Goal: Task Accomplishment & Management: Use online tool/utility

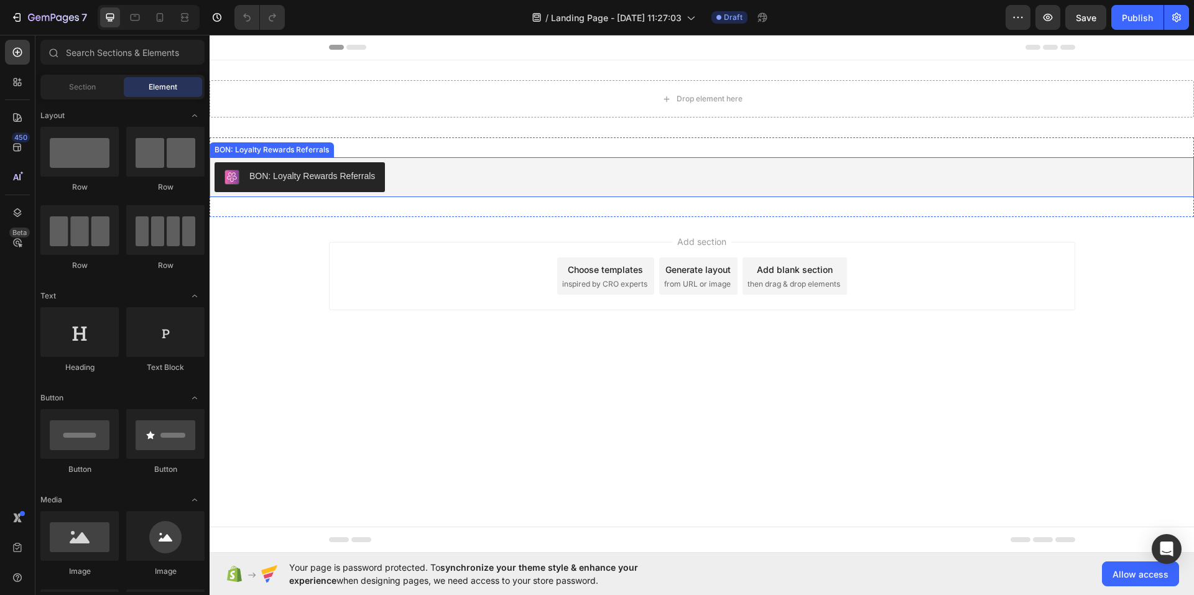
click at [346, 171] on div "BON: Loyalty Rewards Referrals" at bounding box center [312, 176] width 126 height 13
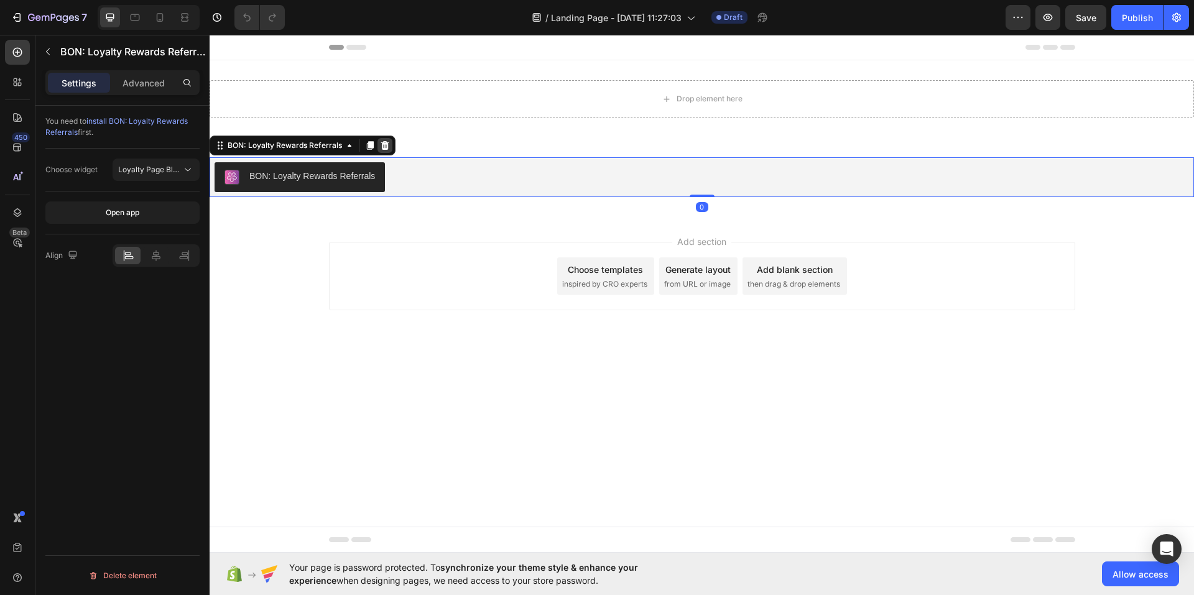
click at [386, 146] on icon at bounding box center [385, 145] width 8 height 9
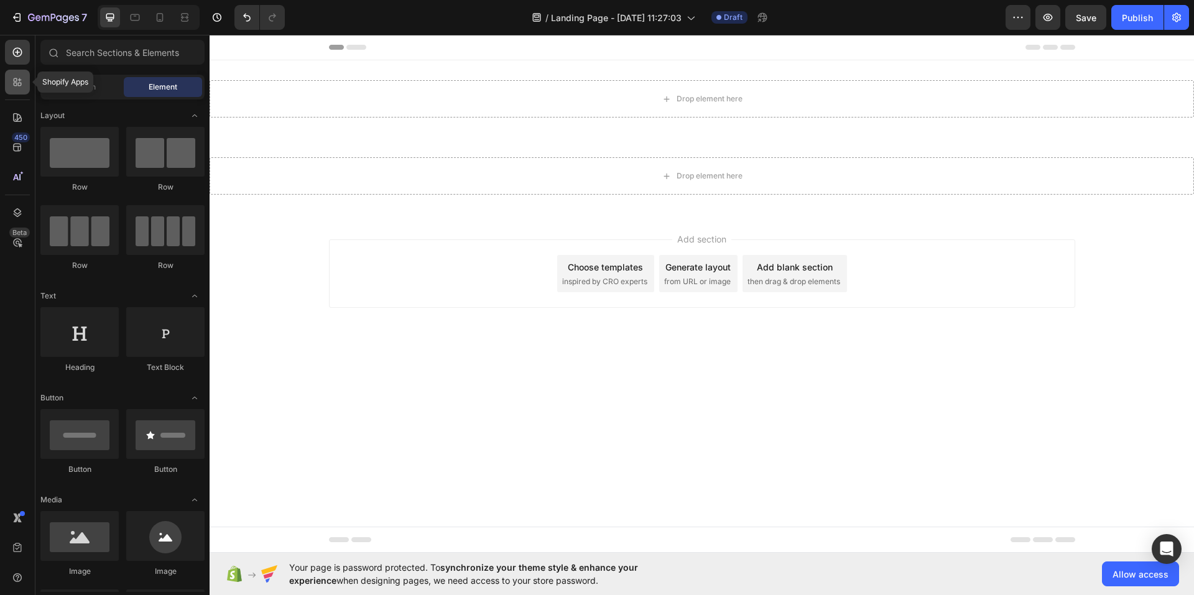
click at [12, 85] on icon at bounding box center [17, 82] width 12 height 12
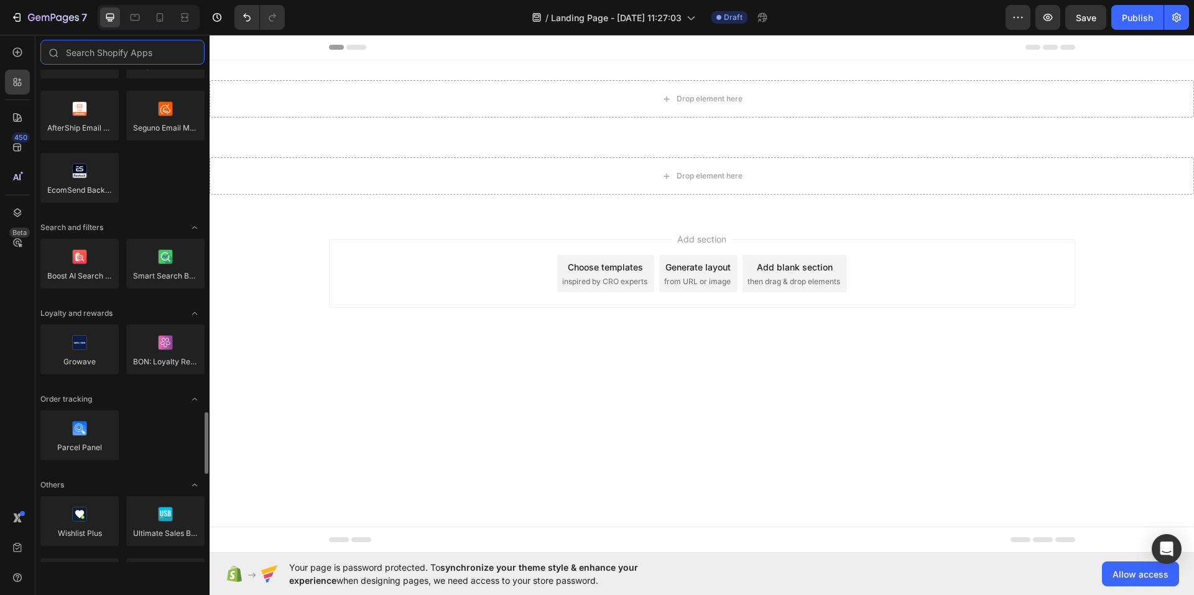
scroll to position [2302, 0]
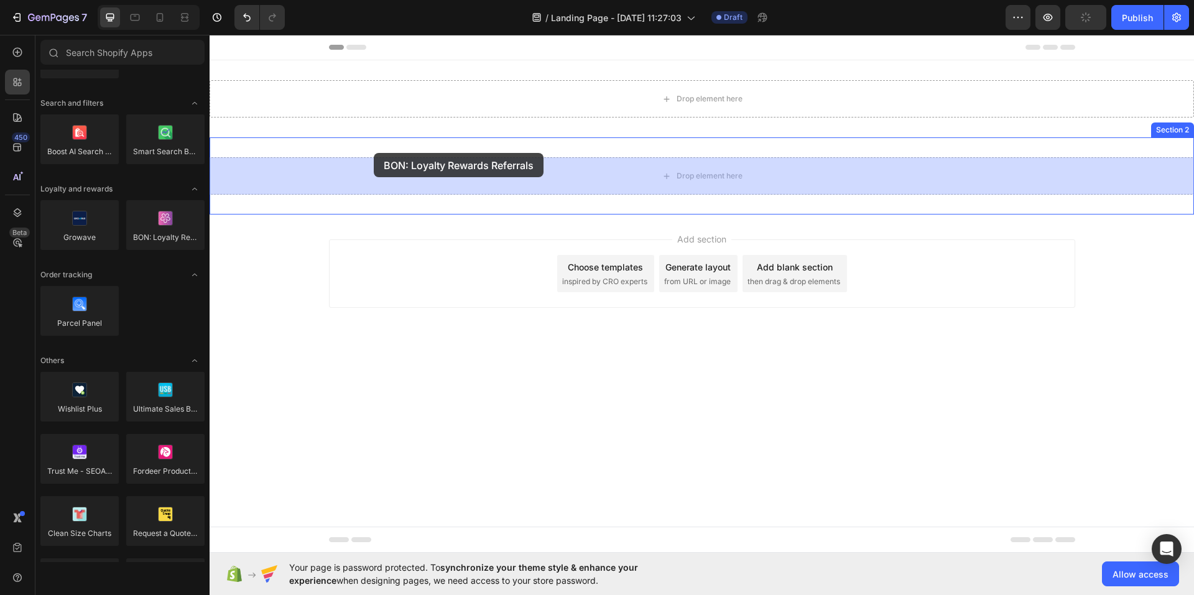
drag, startPoint x: 370, startPoint y: 264, endPoint x: 374, endPoint y: 153, distance: 111.4
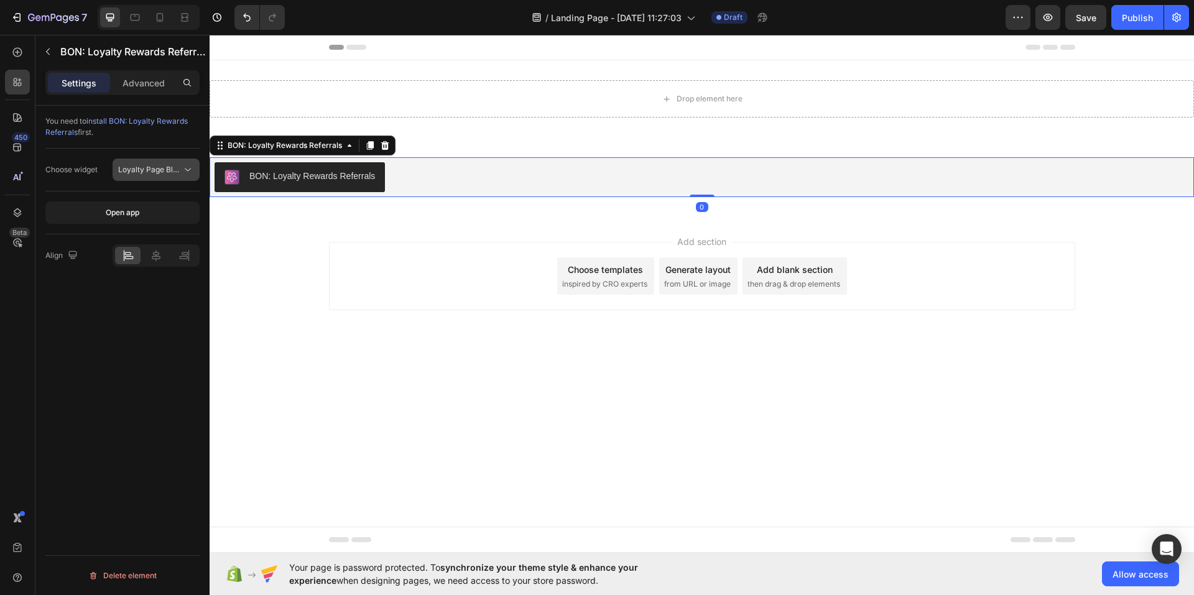
click at [128, 172] on span "Loyalty Page Block" at bounding box center [152, 169] width 68 height 9
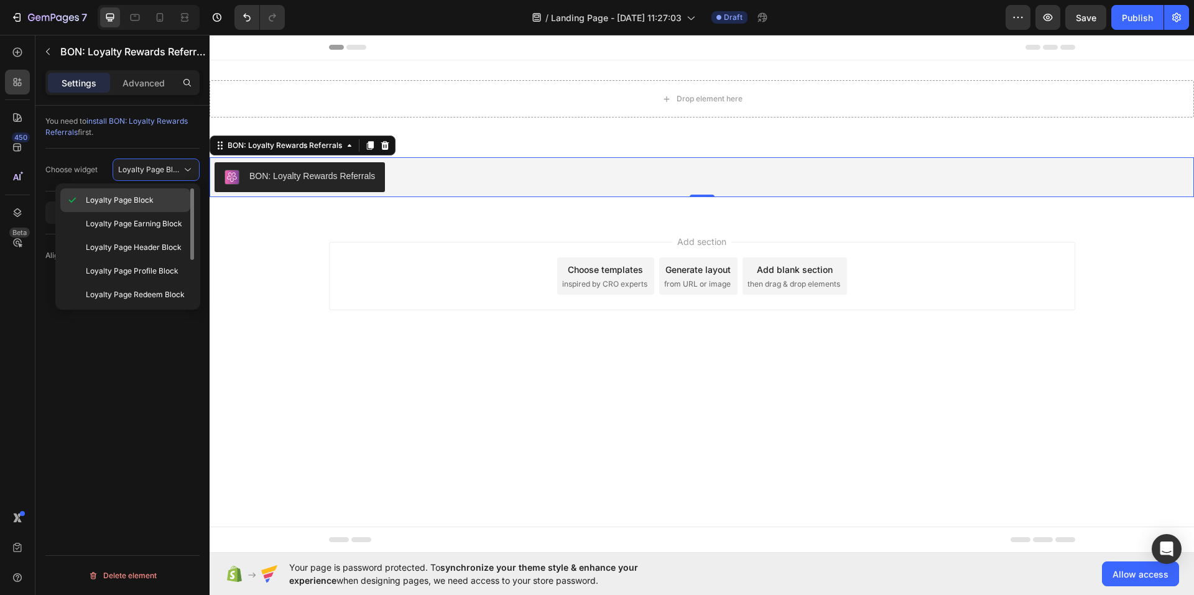
click at [123, 195] on span "Loyalty Page Block" at bounding box center [120, 200] width 68 height 11
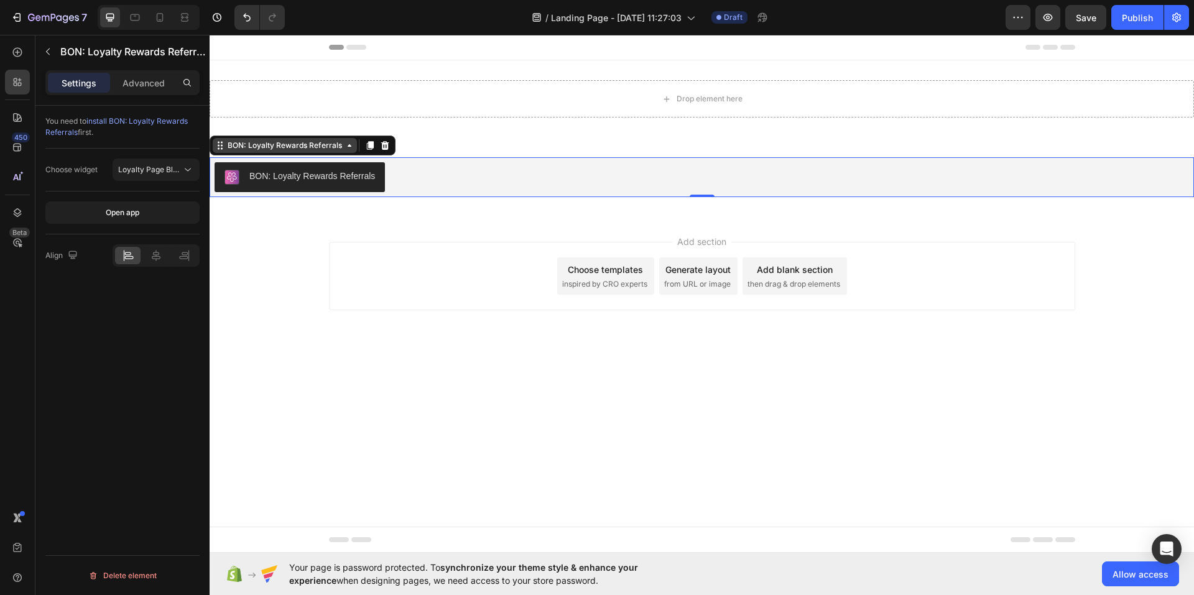
click at [331, 152] on div "BON: Loyalty Rewards Referrals" at bounding box center [285, 145] width 144 height 15
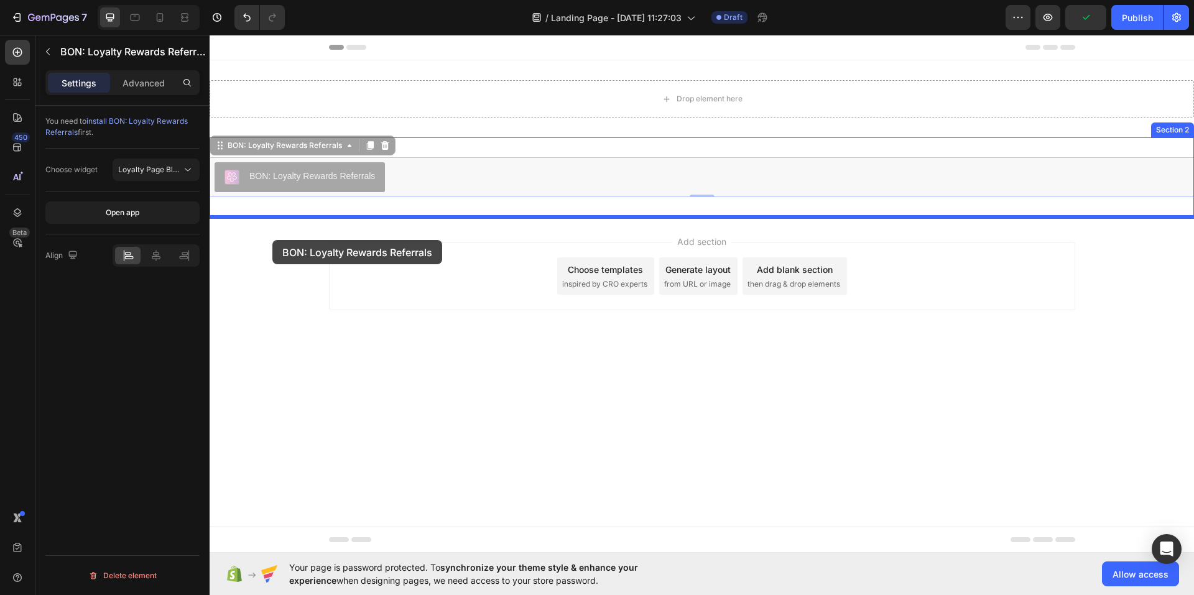
drag, startPoint x: 217, startPoint y: 144, endPoint x: 272, endPoint y: 240, distance: 111.2
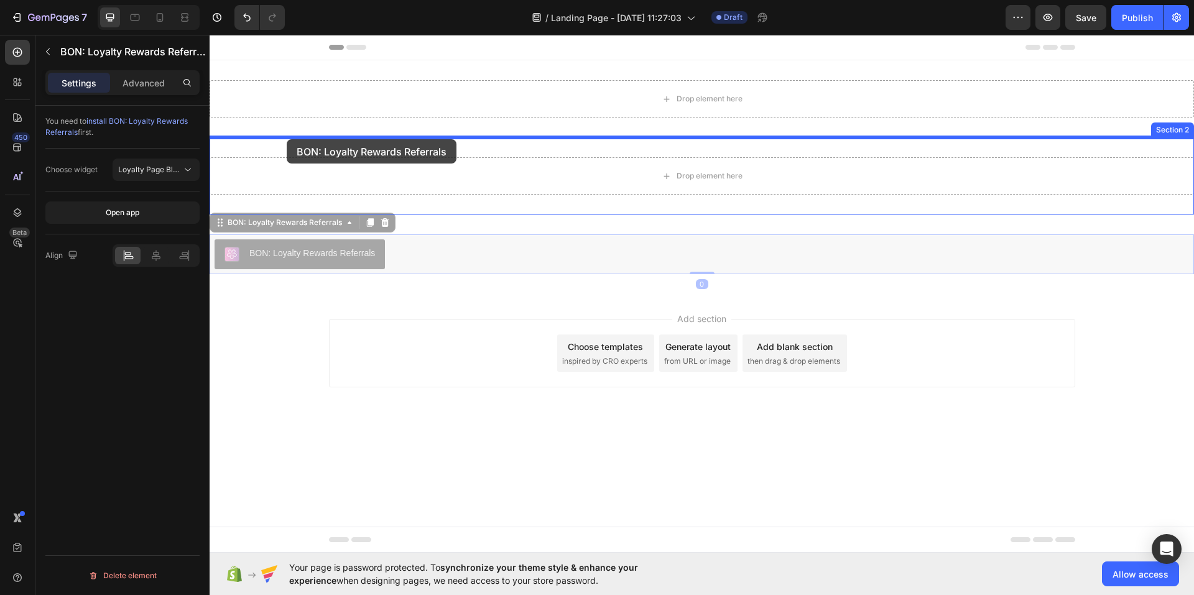
drag, startPoint x: 220, startPoint y: 221, endPoint x: 287, endPoint y: 139, distance: 106.1
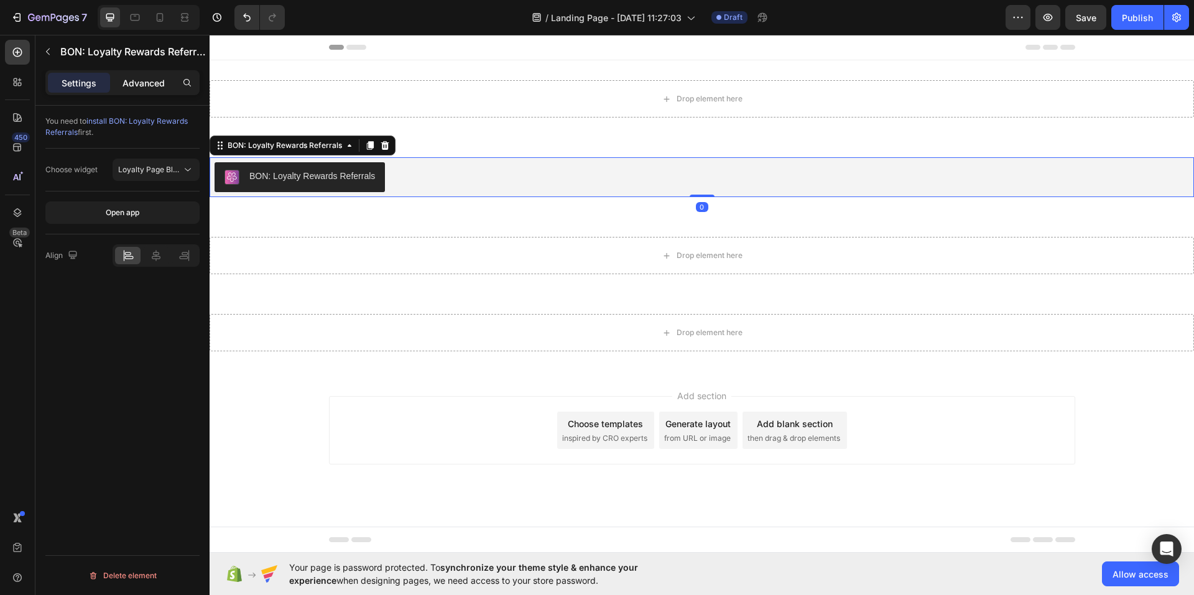
click at [144, 88] on p "Advanced" at bounding box center [144, 83] width 42 height 13
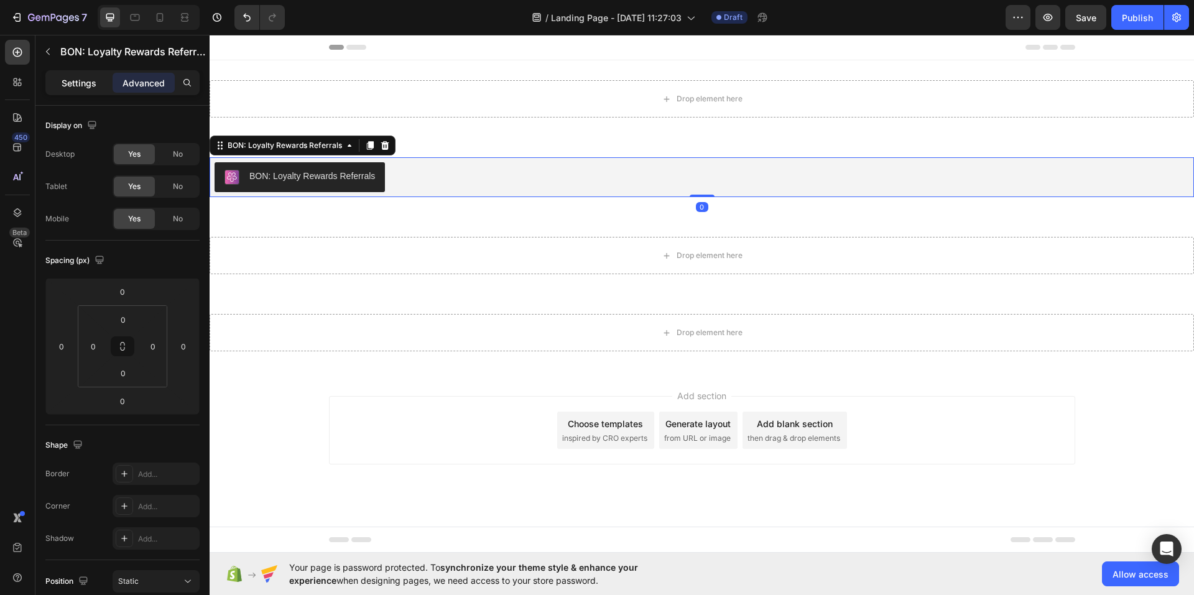
click at [86, 84] on p "Settings" at bounding box center [79, 83] width 35 height 13
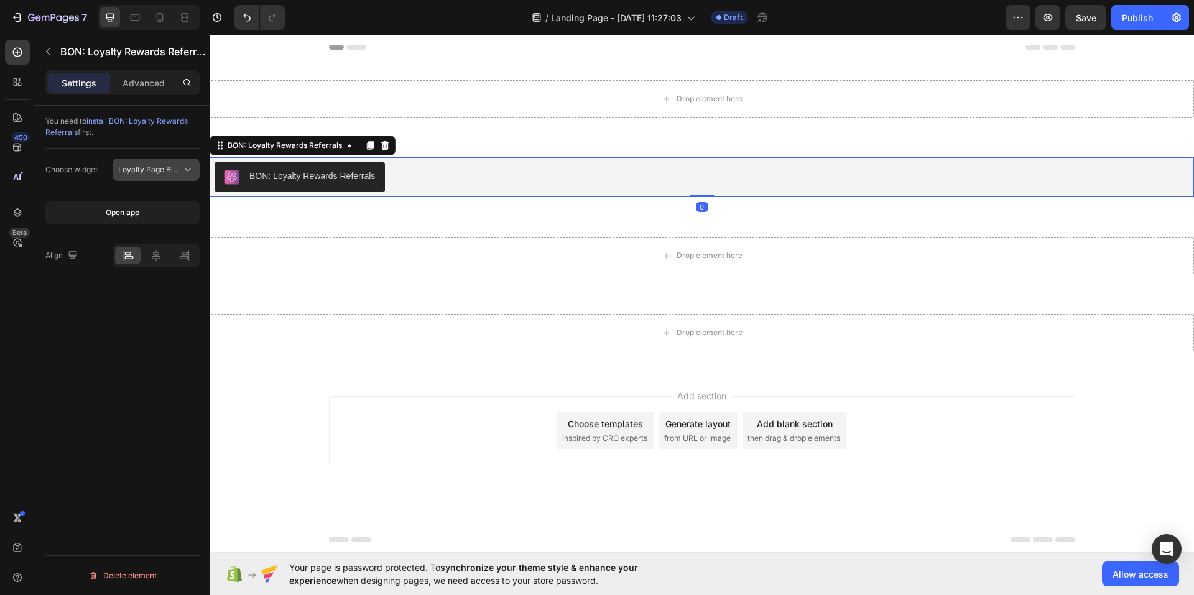
click at [156, 165] on span "Loyalty Page Block" at bounding box center [152, 169] width 68 height 9
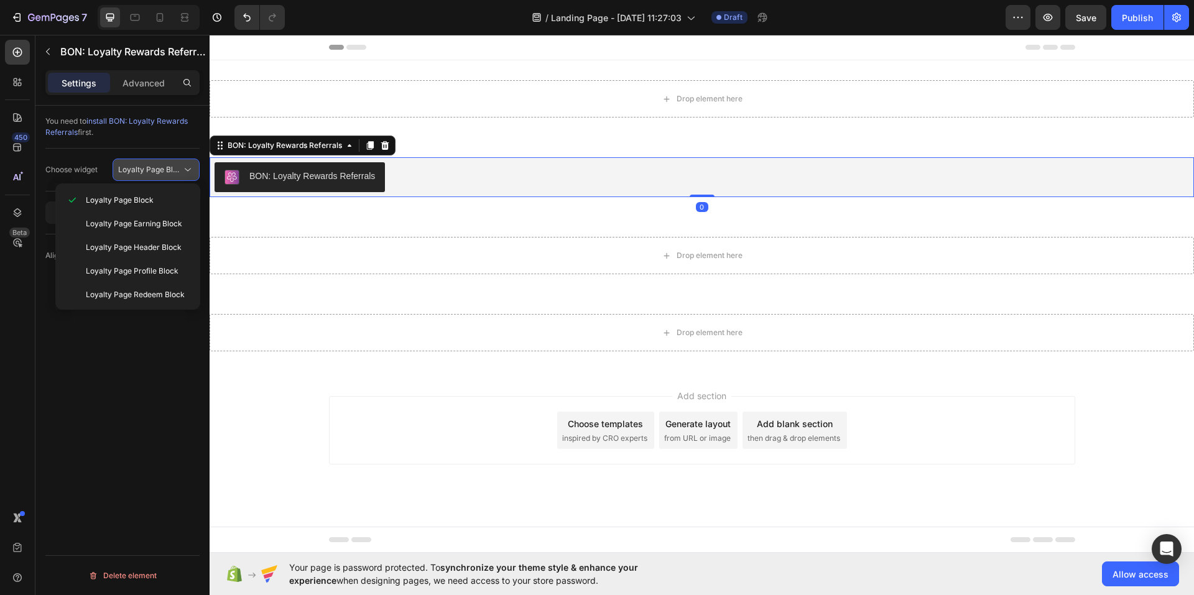
click at [156, 165] on span "Loyalty Page Block" at bounding box center [152, 169] width 68 height 9
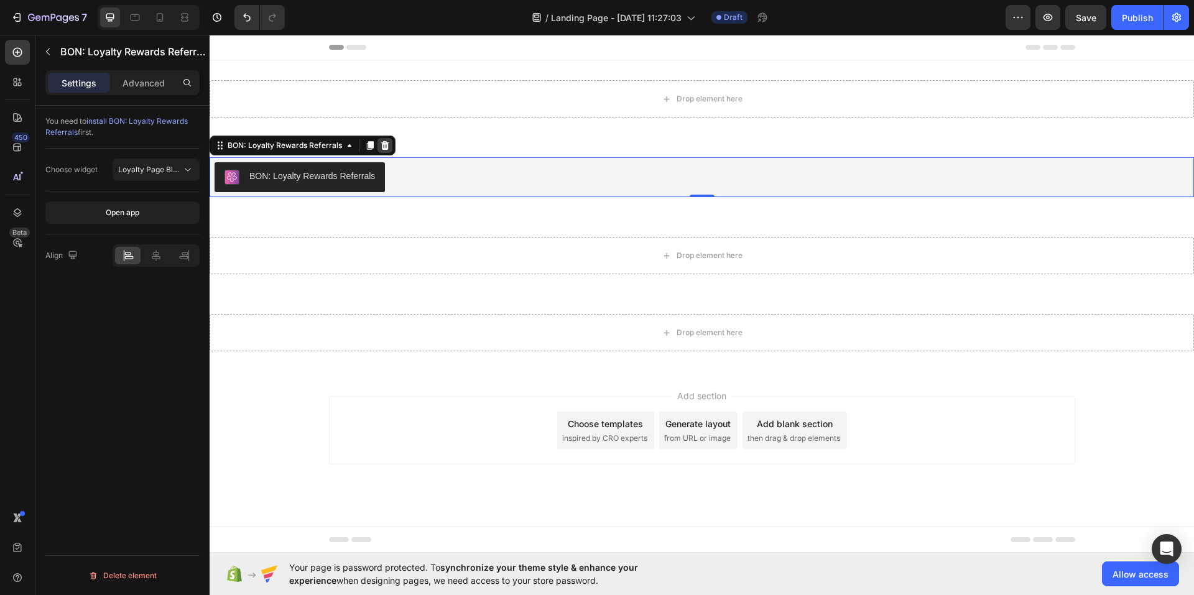
click at [391, 145] on div at bounding box center [385, 145] width 15 height 15
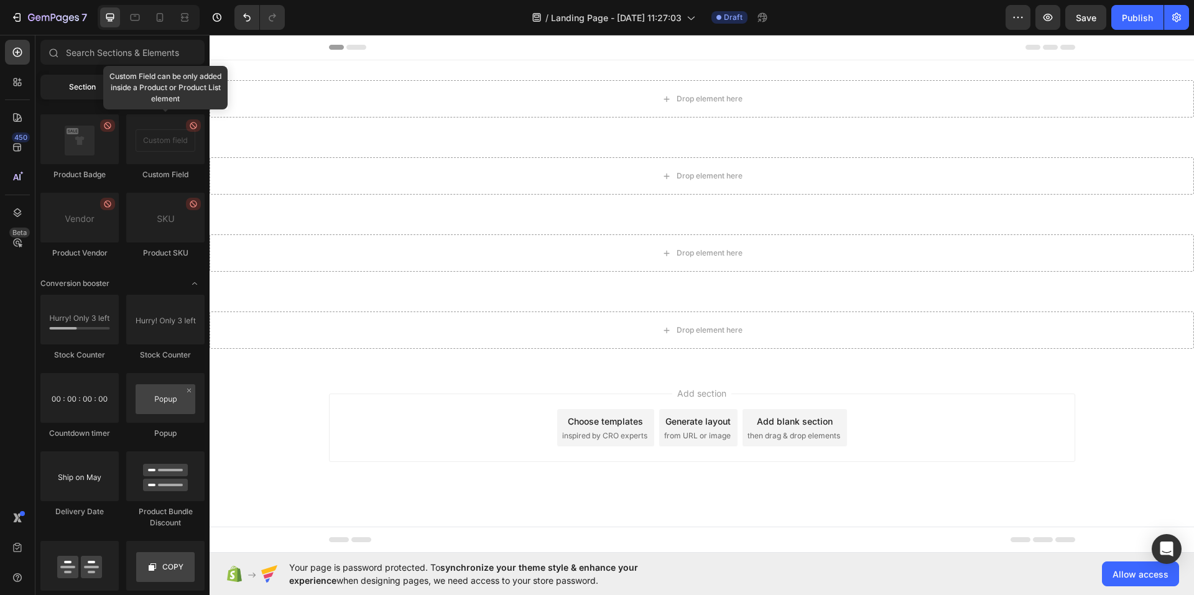
click at [86, 90] on span "Section" at bounding box center [82, 86] width 27 height 11
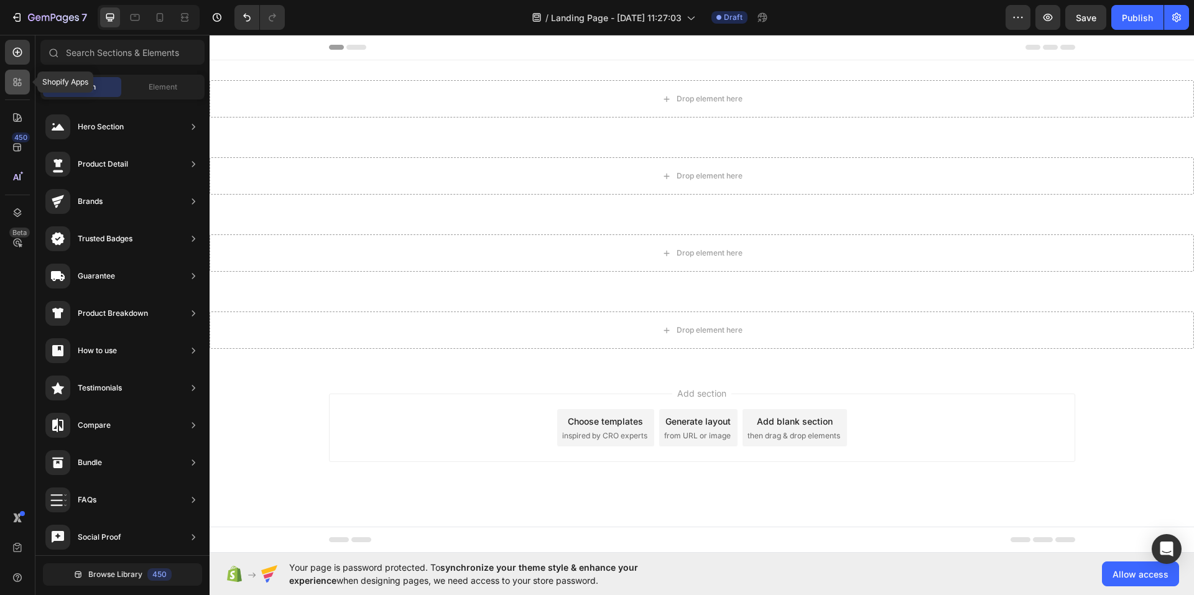
click at [29, 88] on div at bounding box center [17, 82] width 25 height 25
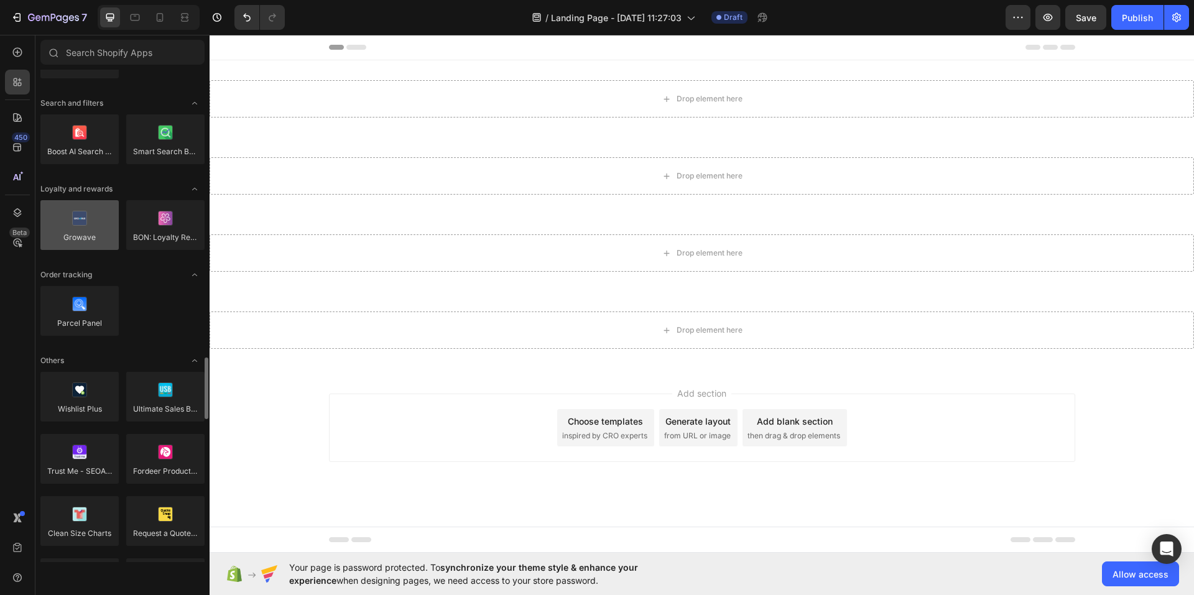
click at [82, 235] on div at bounding box center [79, 225] width 78 height 50
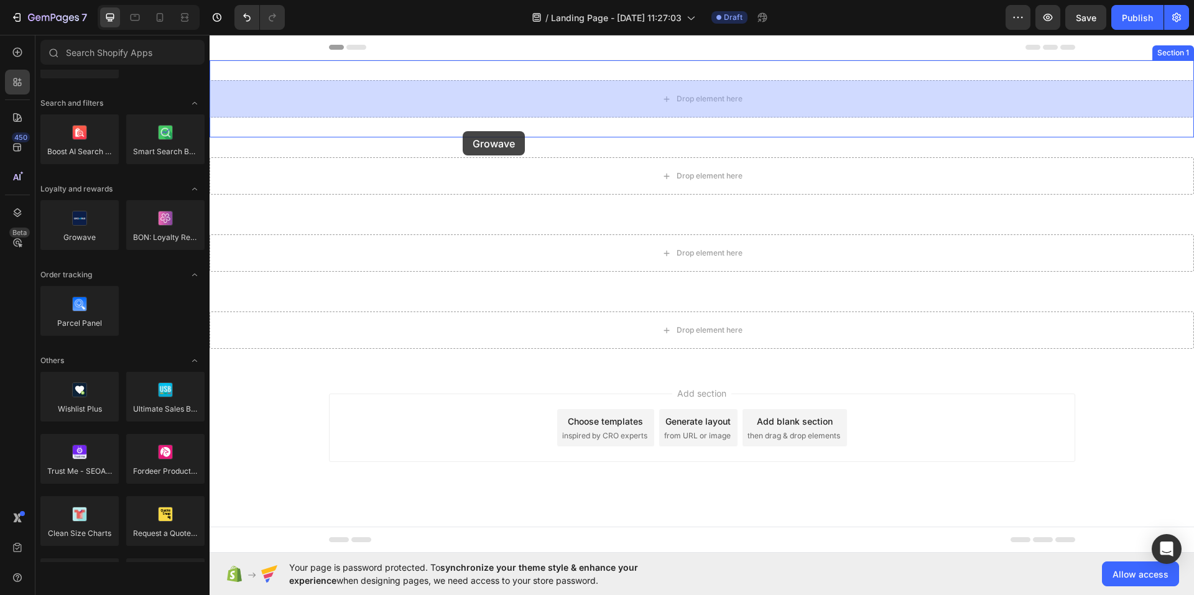
drag, startPoint x: 292, startPoint y: 270, endPoint x: 463, endPoint y: 131, distance: 220.2
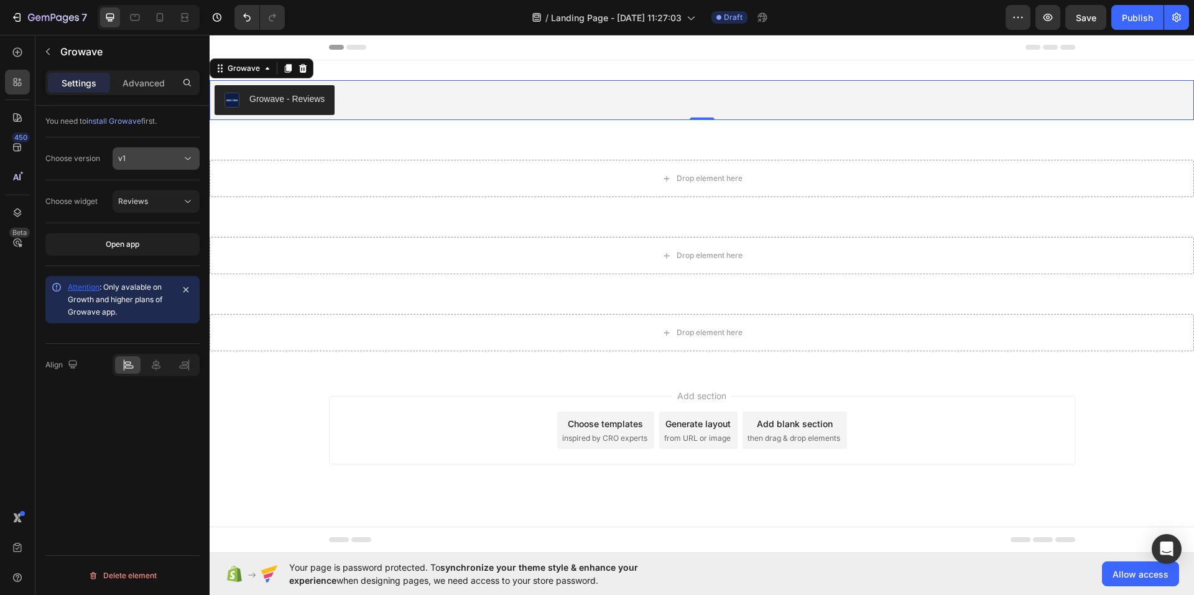
click at [141, 158] on div "v1" at bounding box center [149, 158] width 63 height 11
click at [146, 194] on button "Reviews" at bounding box center [156, 201] width 87 height 22
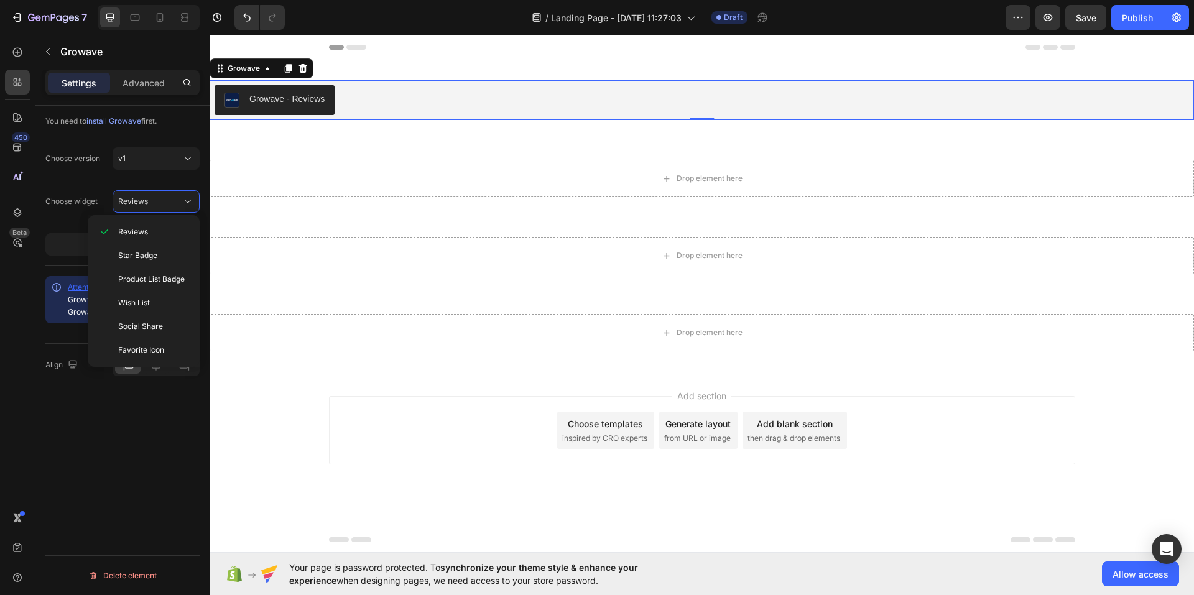
click at [75, 192] on div "Choose widget" at bounding box center [71, 202] width 52 height 20
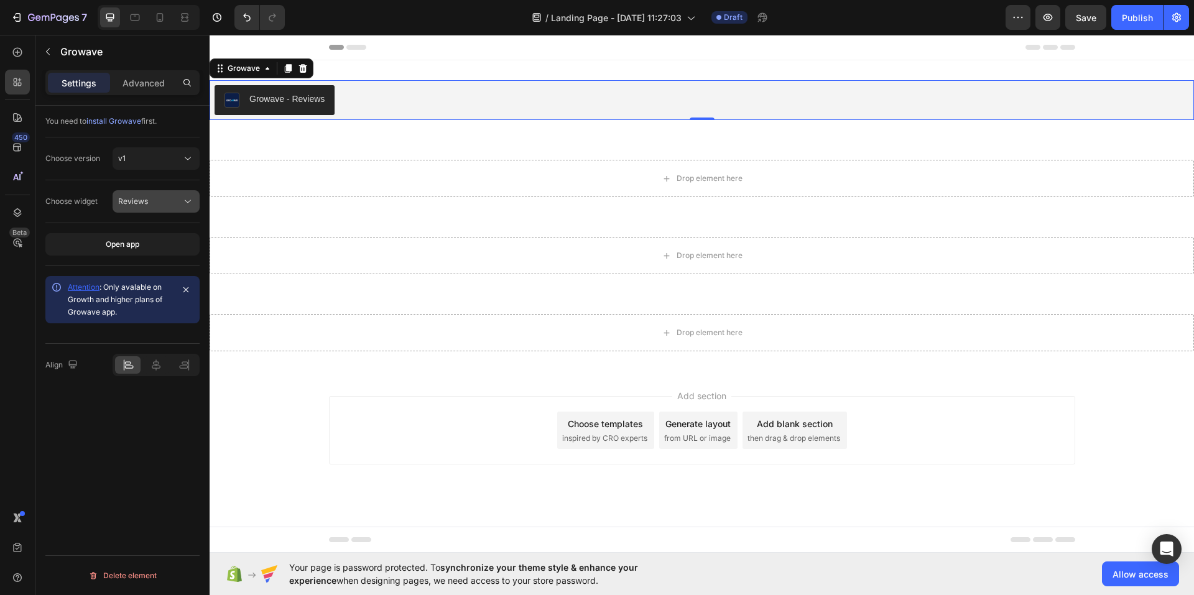
click at [162, 197] on div "Reviews" at bounding box center [149, 201] width 63 height 11
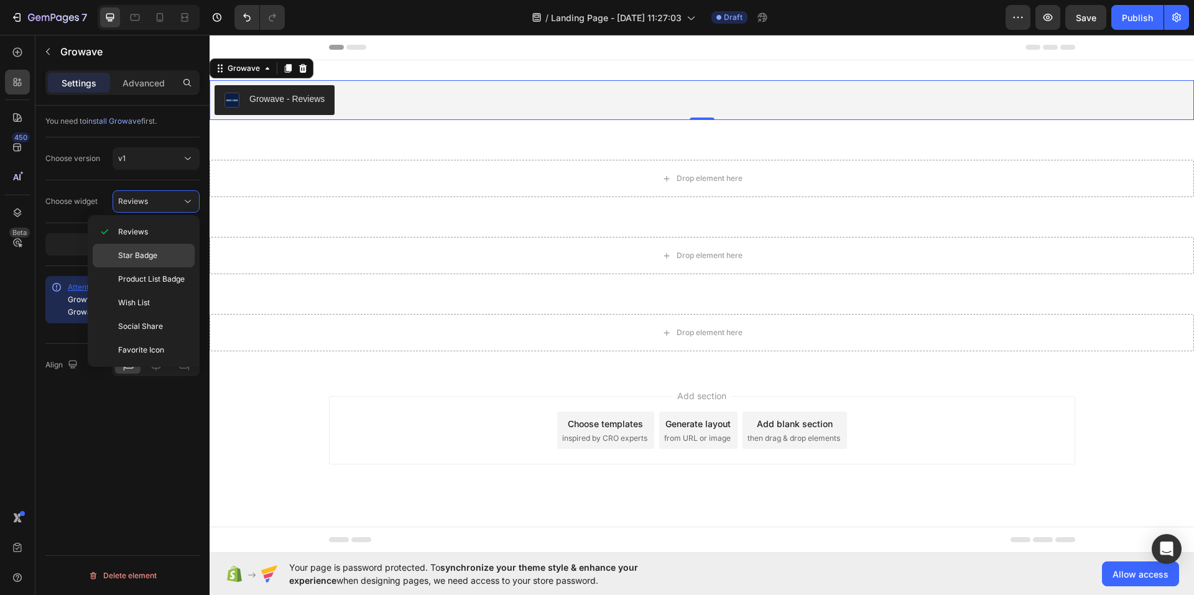
click at [155, 267] on div "Star Badge" at bounding box center [144, 279] width 102 height 24
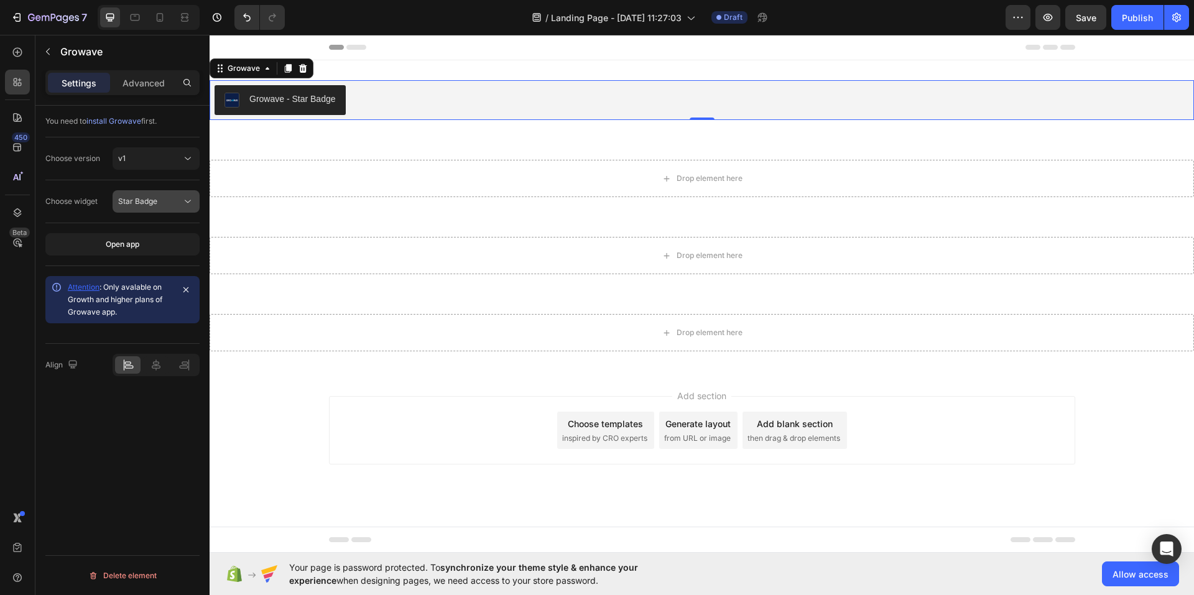
click at [157, 194] on button "Star Badge" at bounding box center [156, 201] width 87 height 22
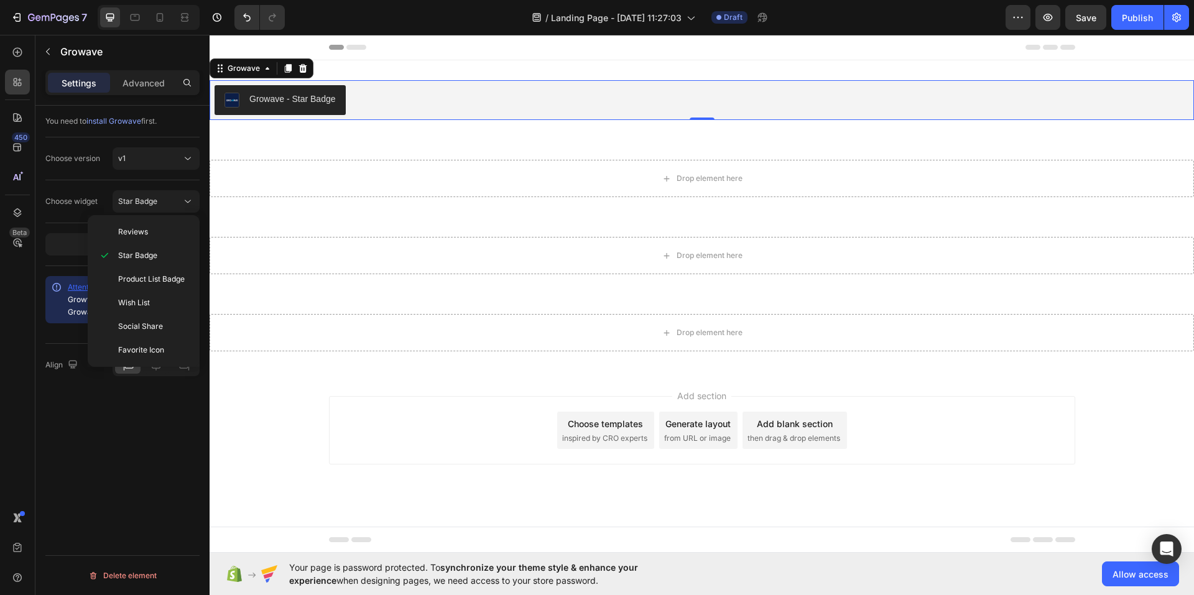
click at [176, 177] on div "Choose version v1" at bounding box center [122, 158] width 154 height 43
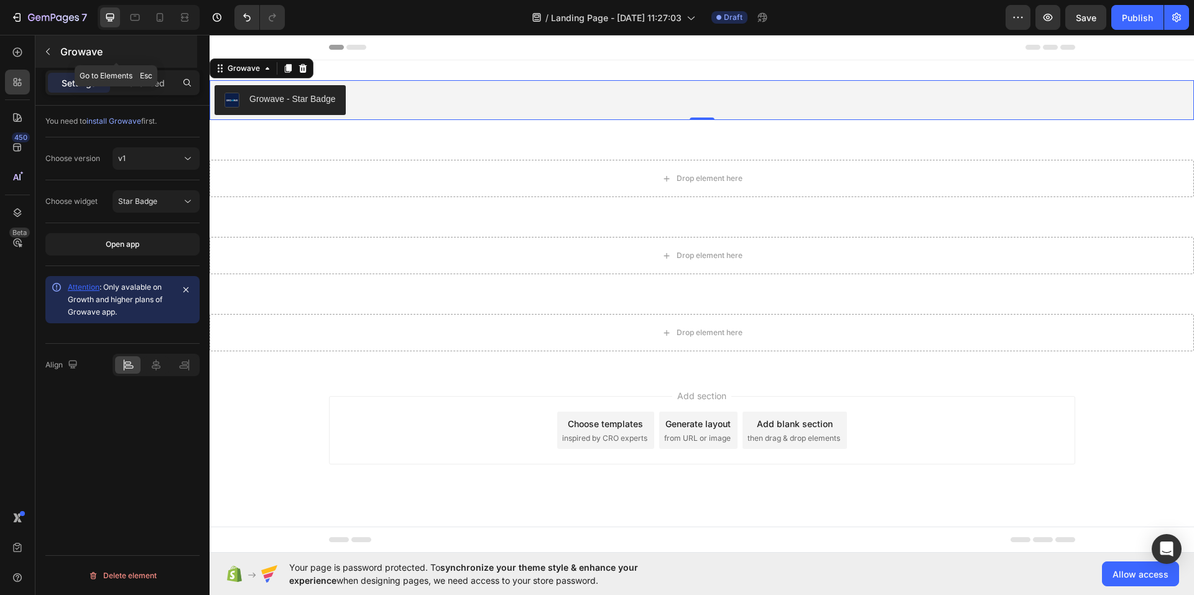
click at [72, 50] on p "Growave" at bounding box center [127, 51] width 134 height 15
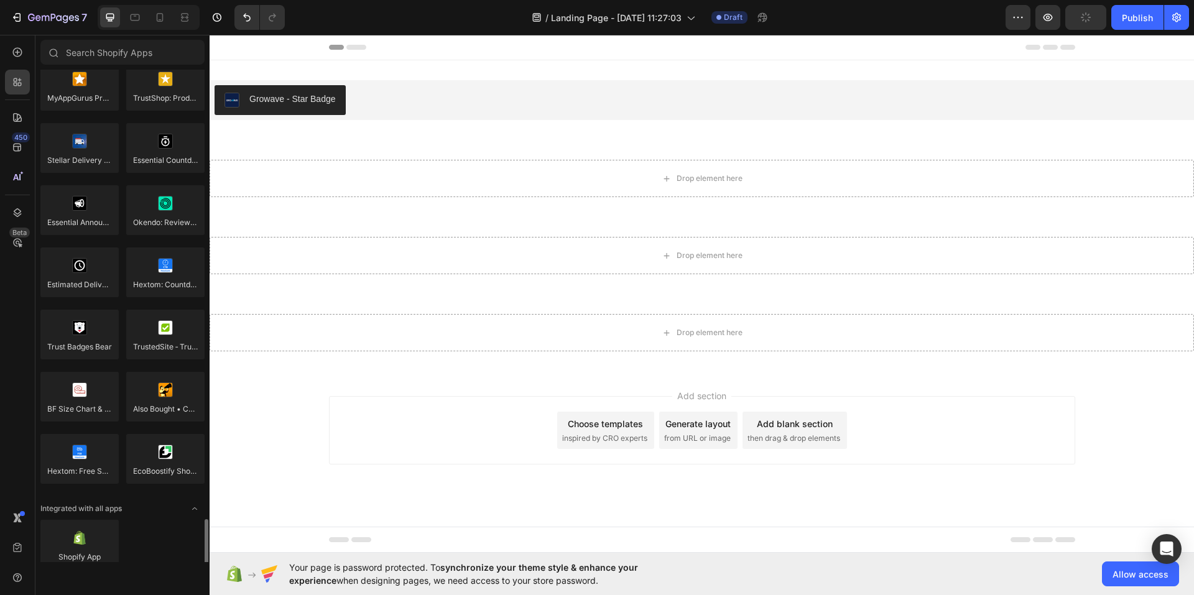
scroll to position [3440, 0]
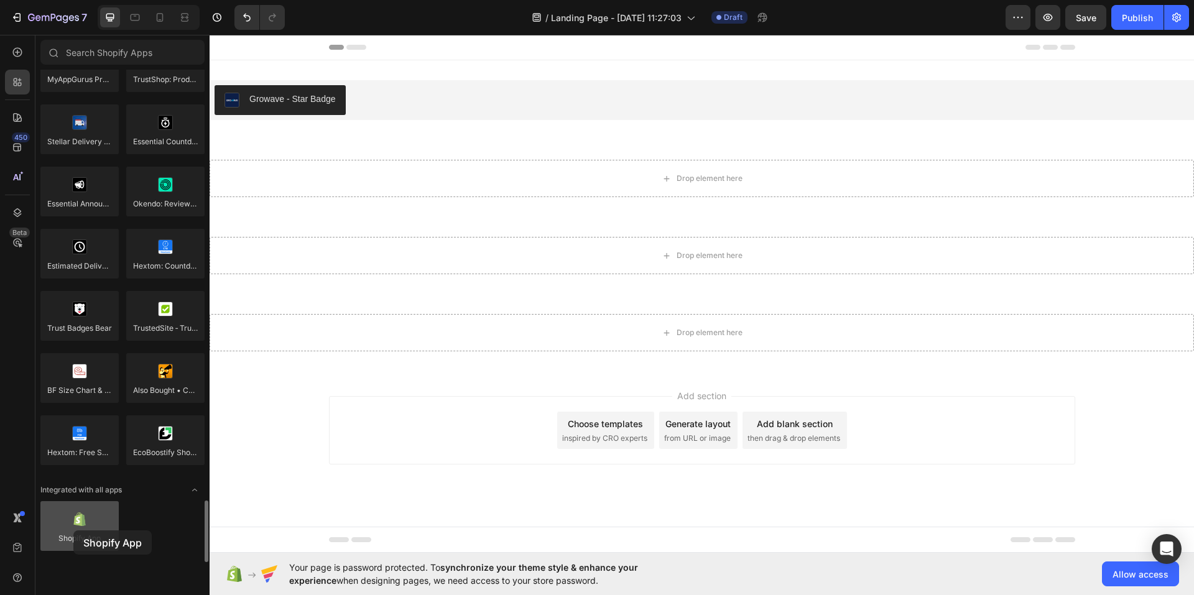
click at [73, 531] on div at bounding box center [79, 526] width 78 height 50
click at [102, 532] on div at bounding box center [79, 526] width 78 height 50
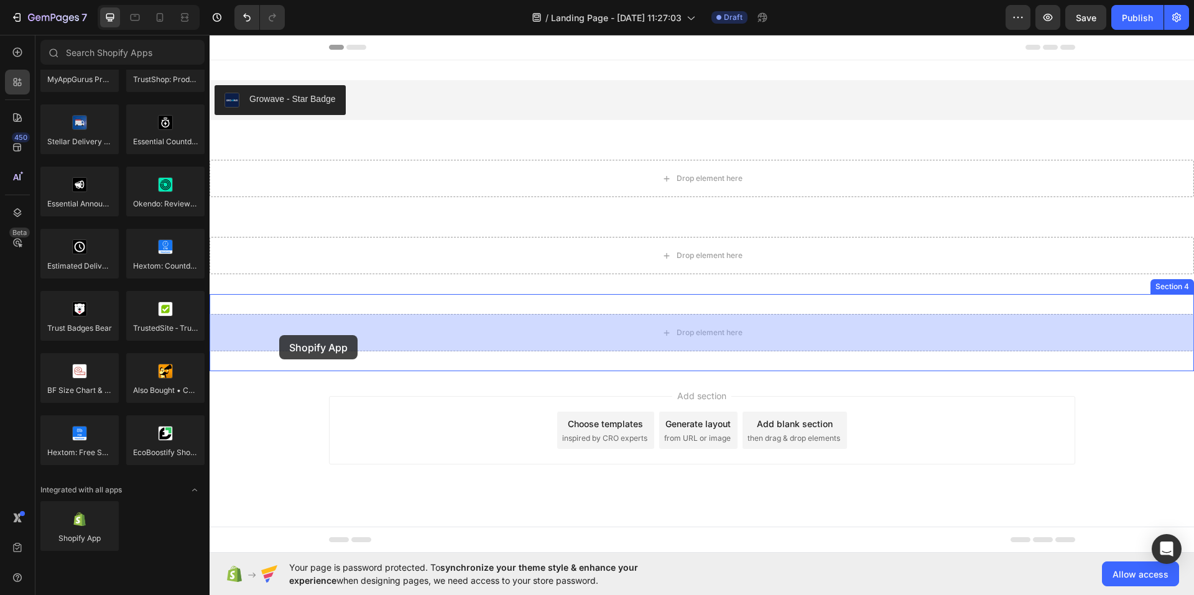
drag, startPoint x: 312, startPoint y: 567, endPoint x: 279, endPoint y: 335, distance: 233.7
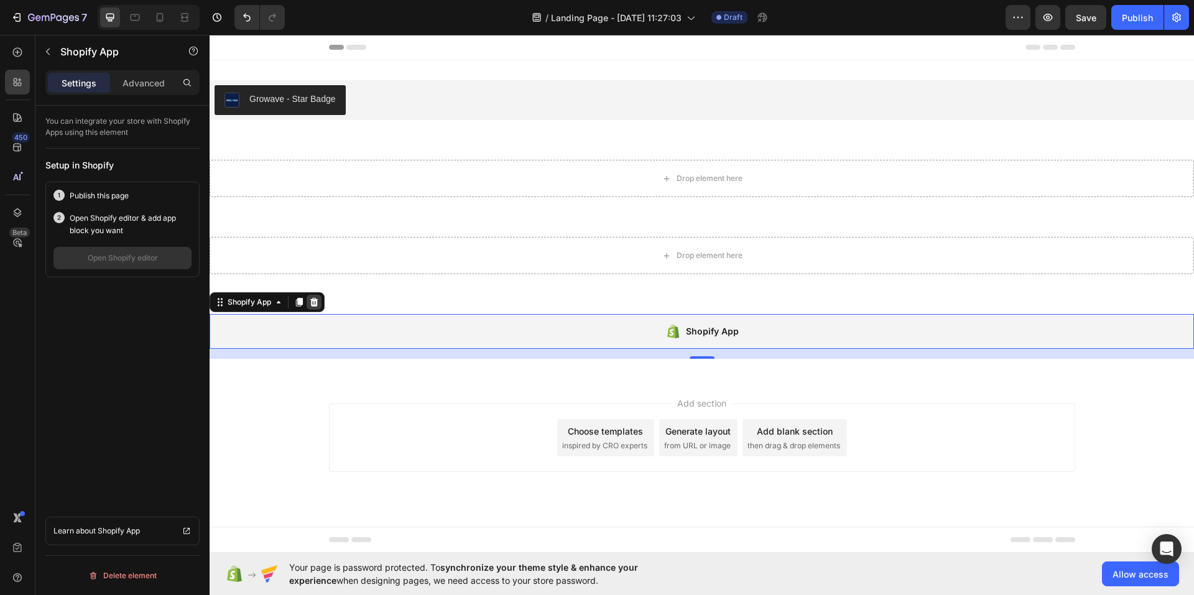
click at [320, 305] on div at bounding box center [314, 302] width 15 height 15
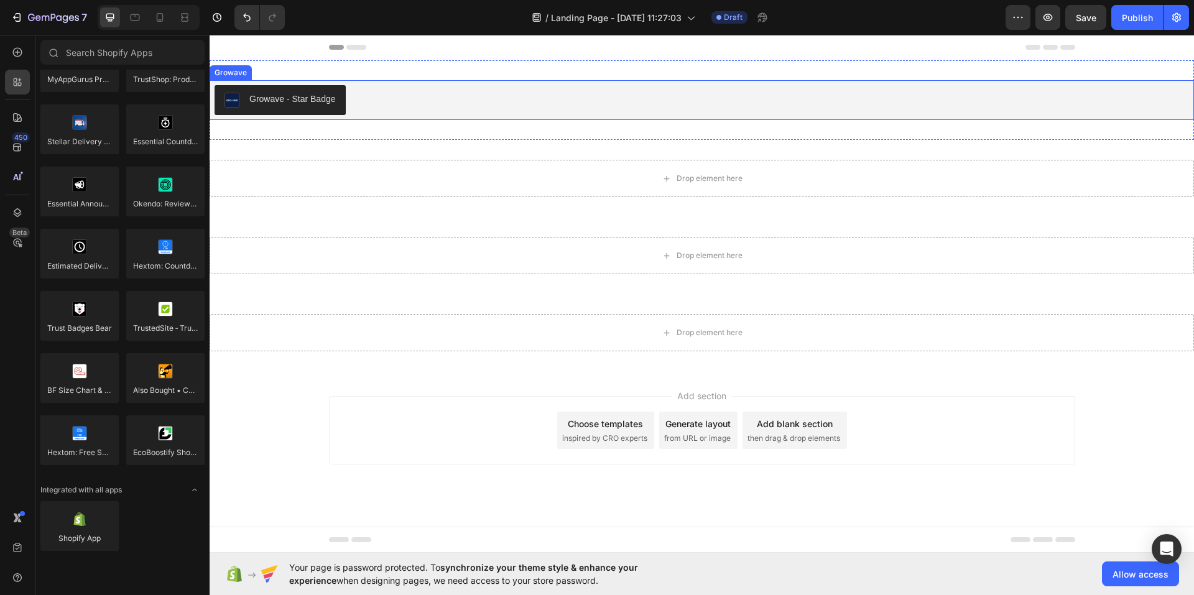
click at [304, 103] on div "Growave - Star Badge" at bounding box center [292, 99] width 86 height 13
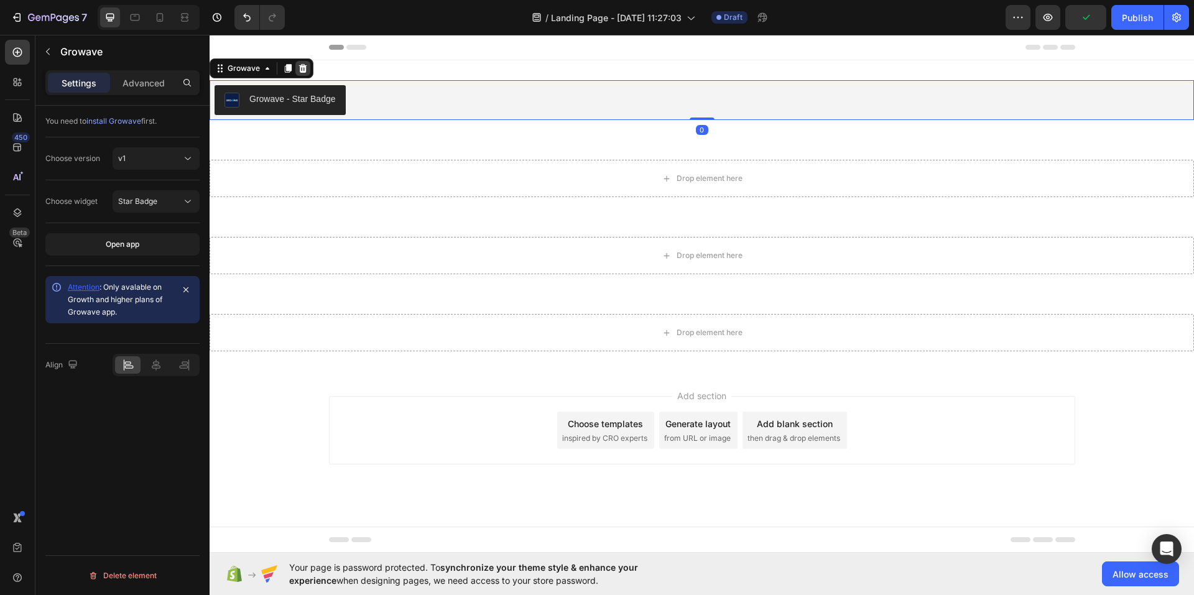
click at [300, 64] on icon at bounding box center [303, 68] width 10 height 10
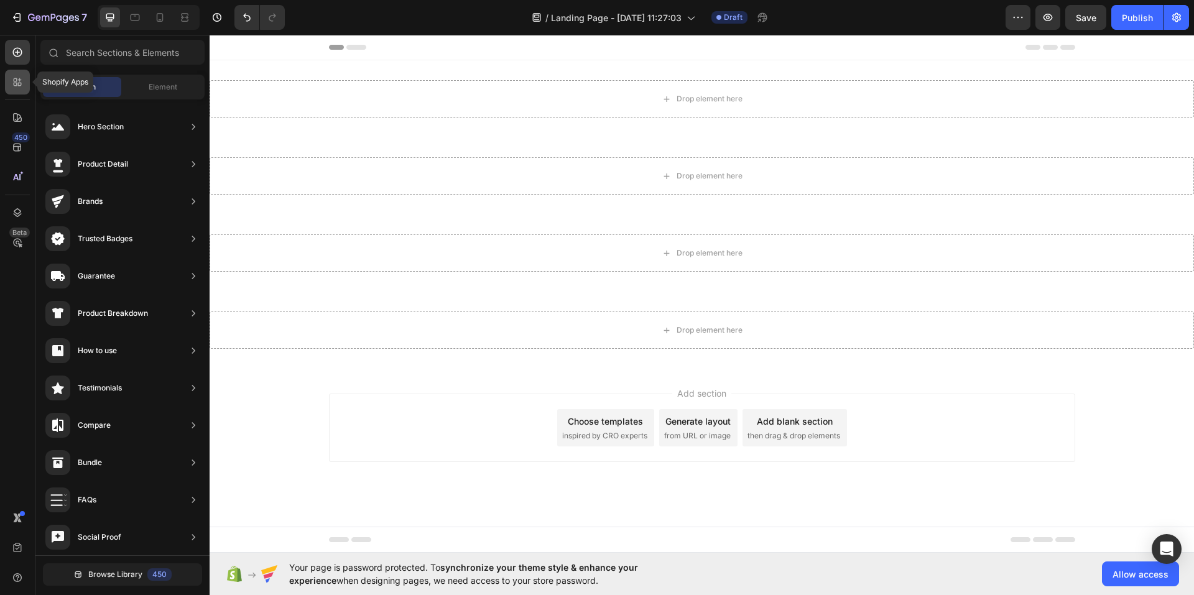
click at [14, 84] on icon at bounding box center [16, 85] width 4 height 4
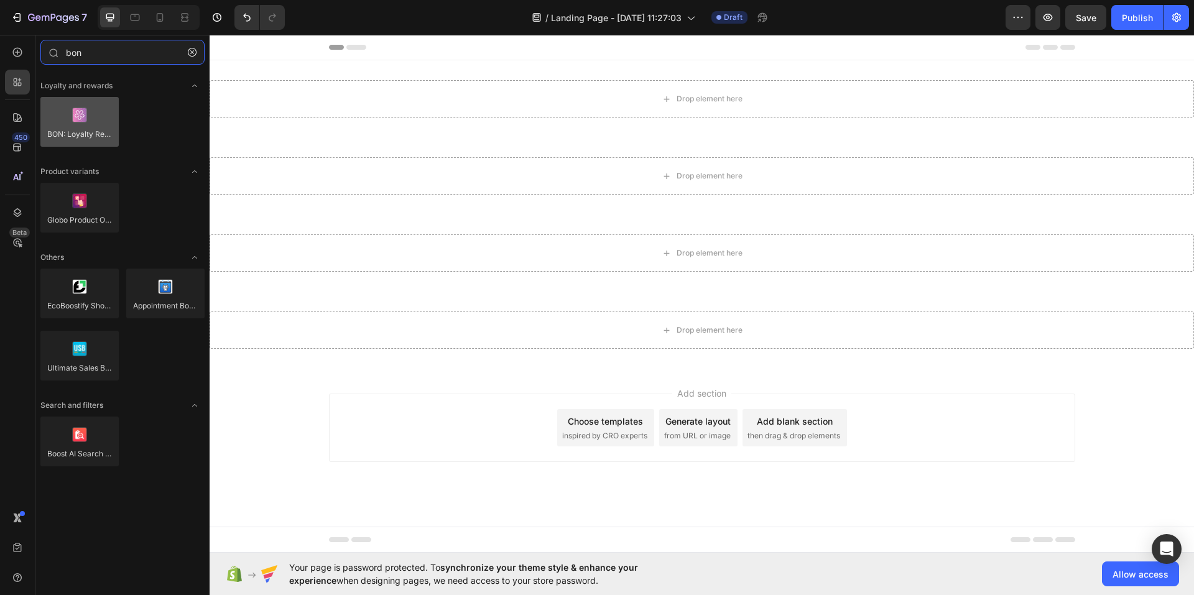
type input "bon"
click at [82, 126] on div at bounding box center [79, 122] width 78 height 50
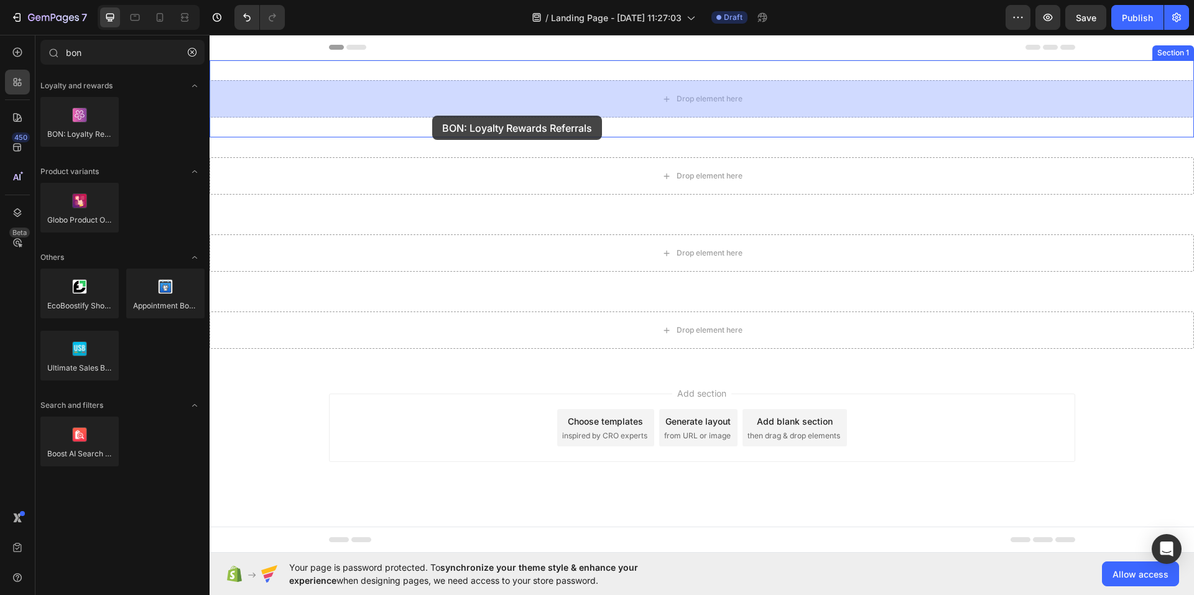
drag, startPoint x: 305, startPoint y: 158, endPoint x: 437, endPoint y: 106, distance: 141.6
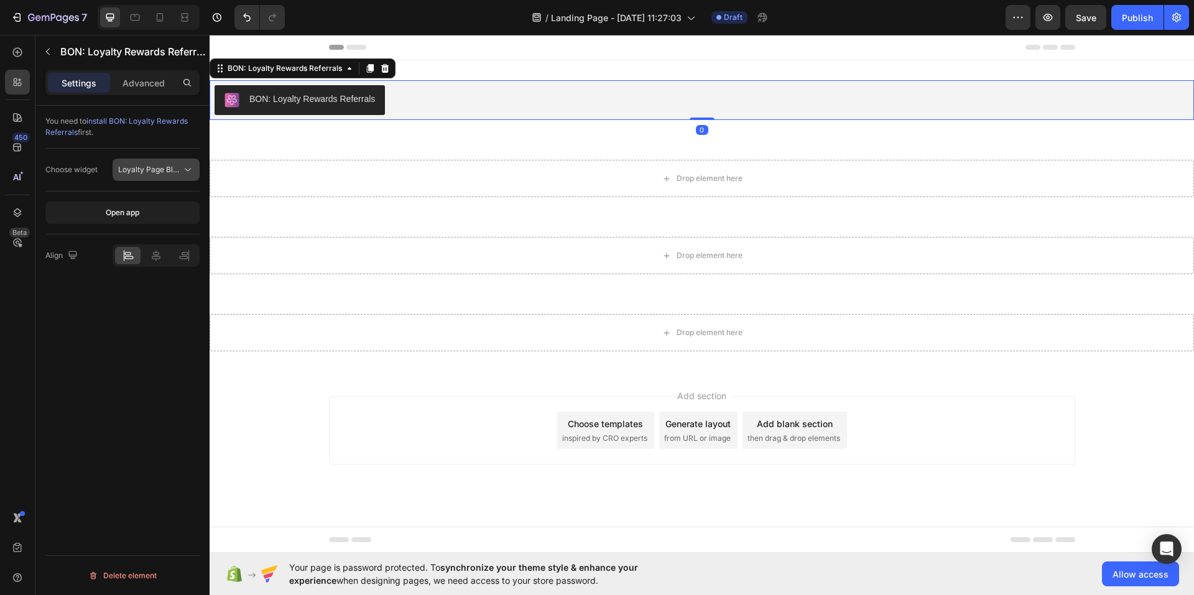
click at [147, 165] on span "Loyalty Page Block" at bounding box center [152, 169] width 68 height 9
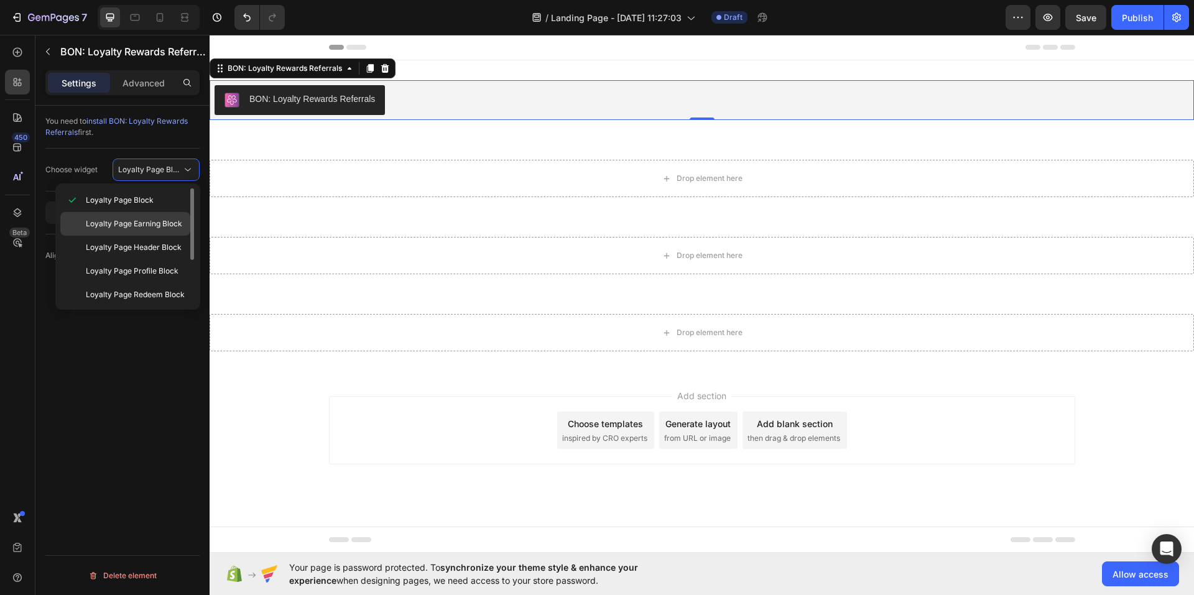
click at [140, 227] on span "Loyalty Page Earning Block" at bounding box center [134, 223] width 96 height 11
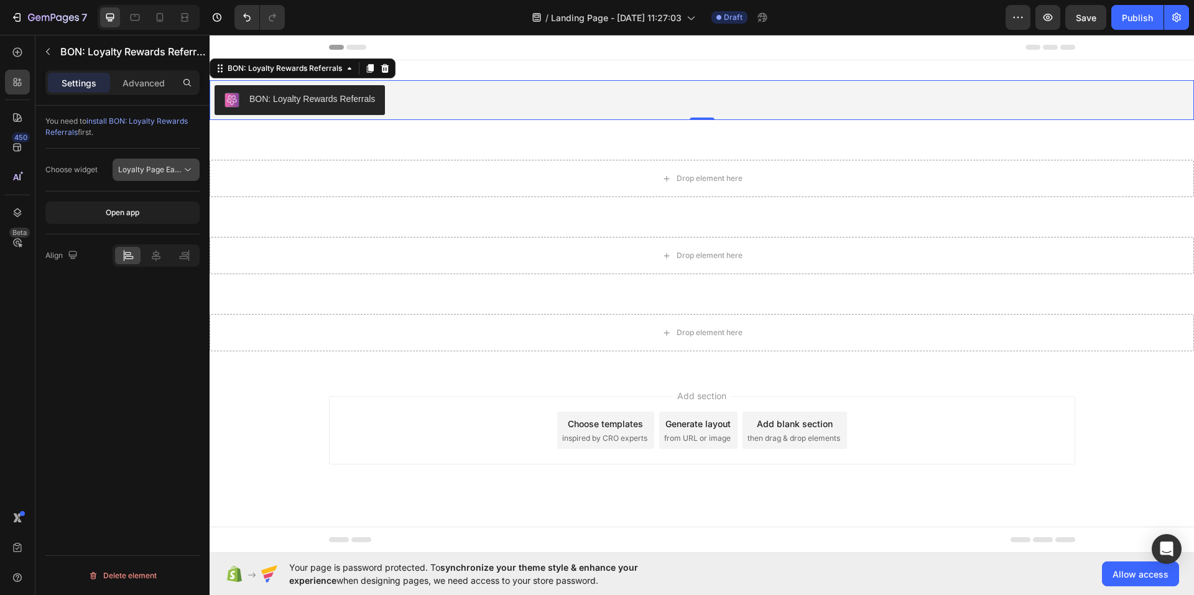
click at [157, 172] on span "Loyalty Page Earning Block" at bounding box center [166, 169] width 96 height 9
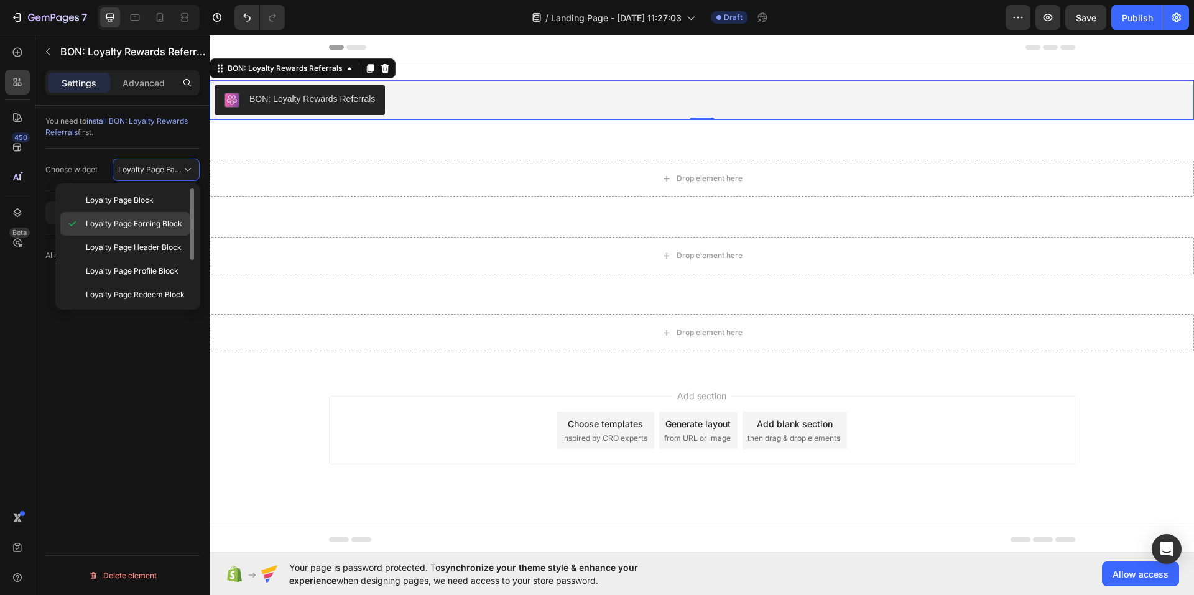
click at [153, 236] on div "Loyalty Page Earning Block" at bounding box center [125, 248] width 130 height 24
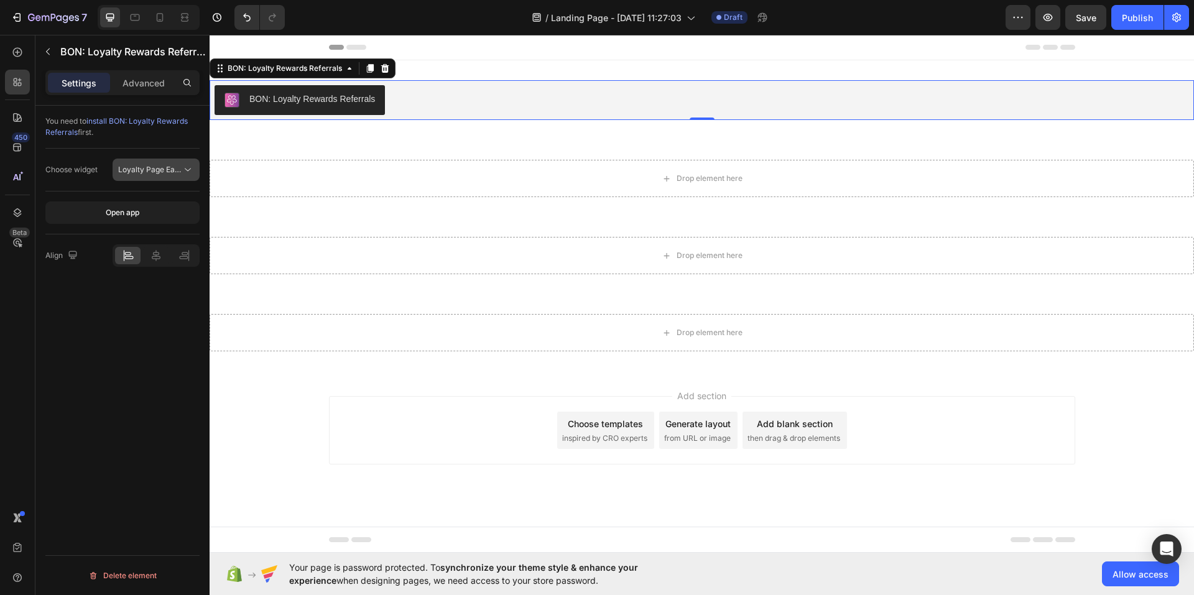
click at [137, 164] on div "Loyalty Page Earning Block" at bounding box center [156, 170] width 76 height 12
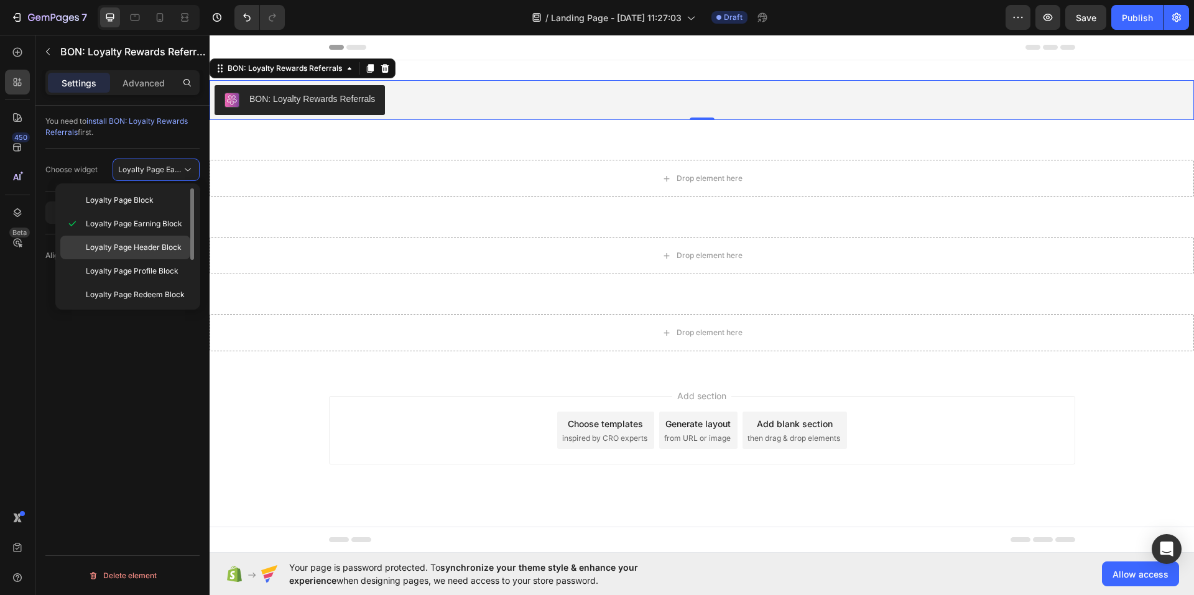
click at [140, 245] on span "Loyalty Page Header Block" at bounding box center [134, 247] width 96 height 11
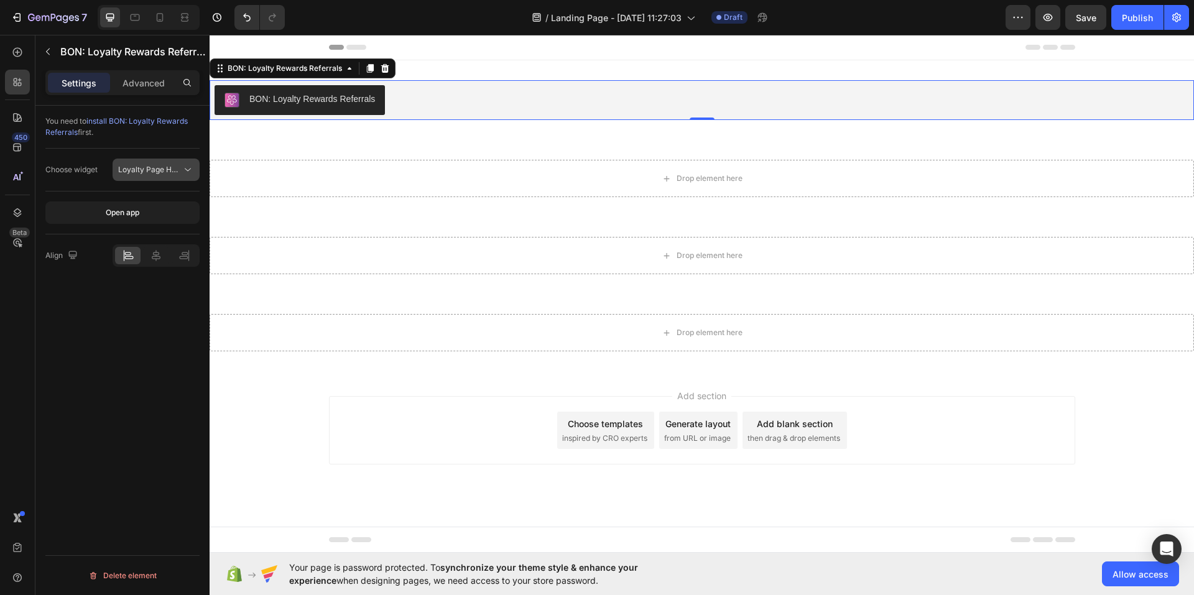
click at [145, 159] on button "Loyalty Page Header Block" at bounding box center [156, 170] width 87 height 22
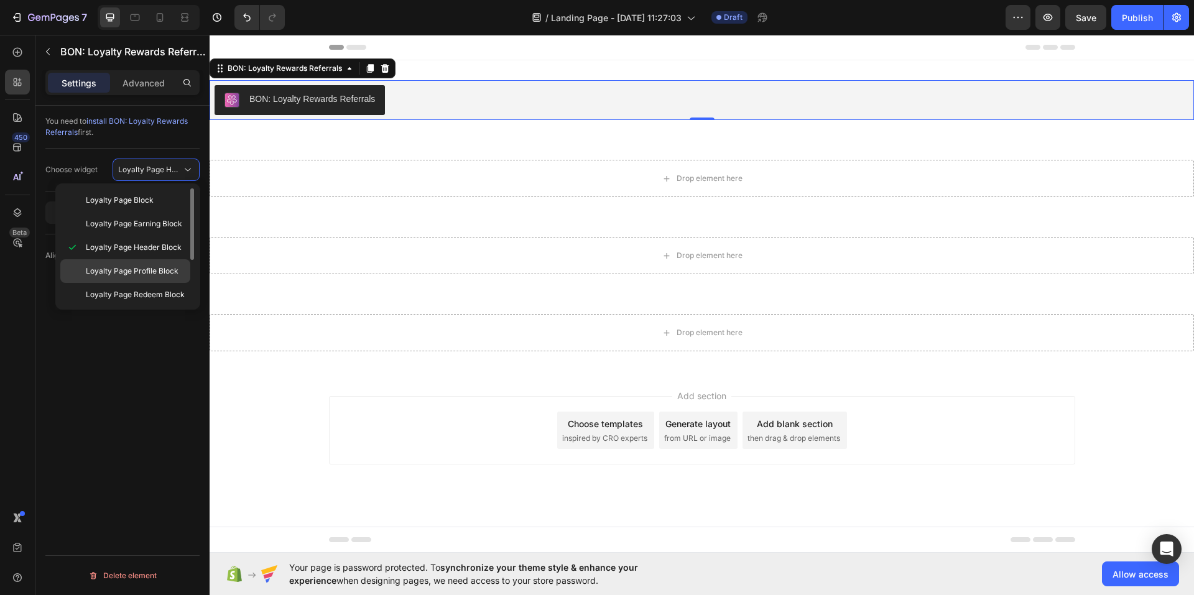
click at [146, 268] on span "Loyalty Page Profile Block" at bounding box center [132, 271] width 93 height 11
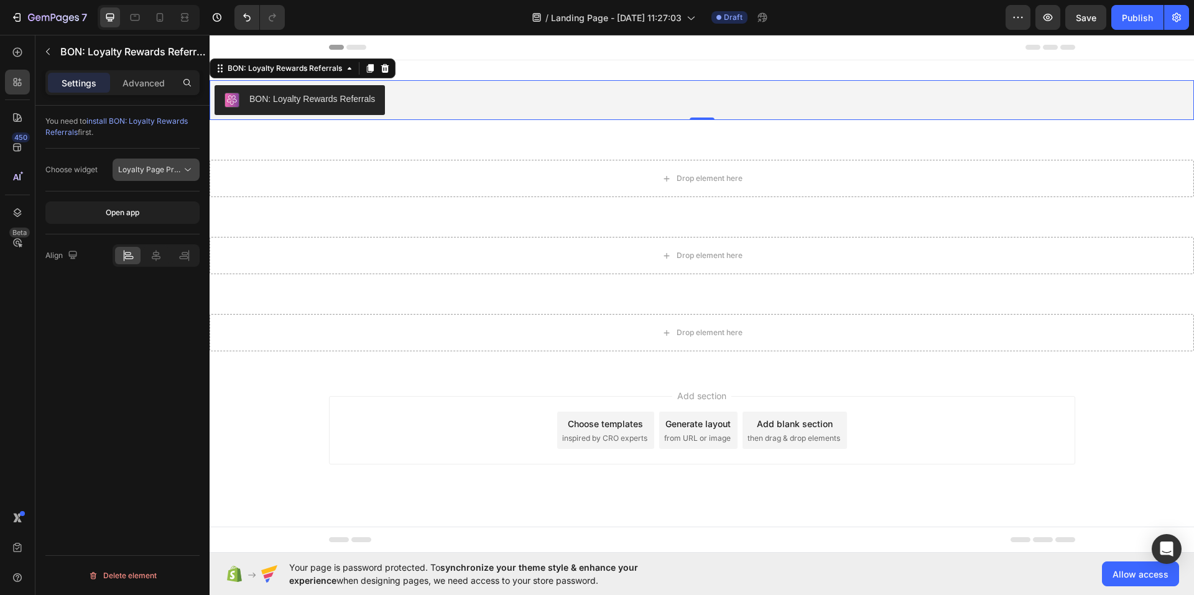
click at [148, 174] on span "Loyalty Page Profile Block" at bounding box center [149, 169] width 63 height 11
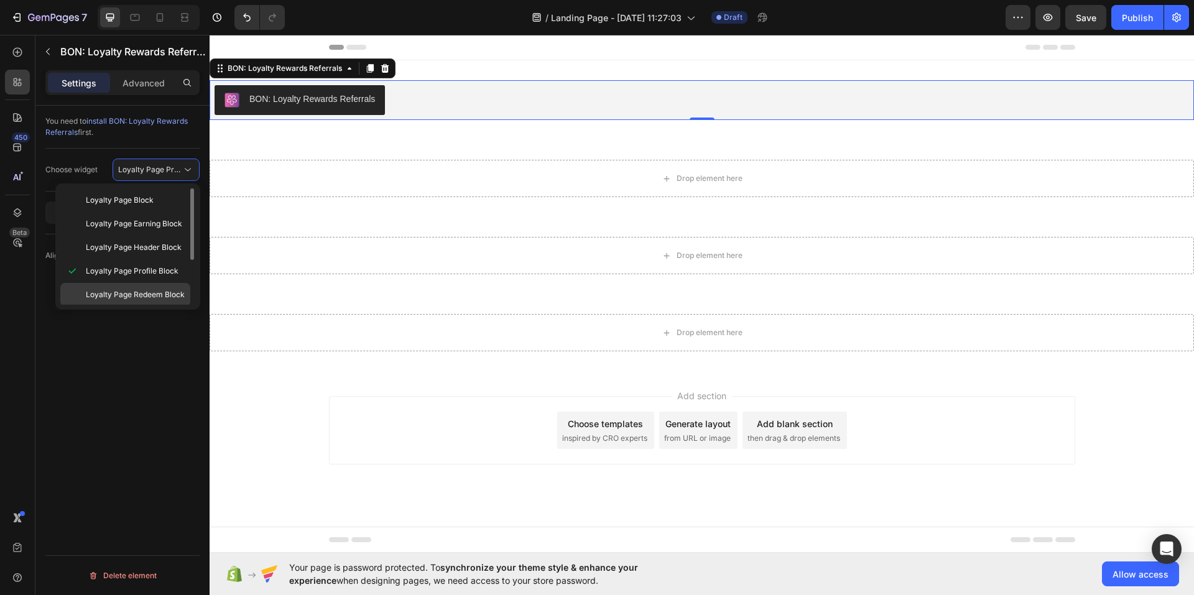
click at [156, 307] on div "Loyalty Page Redeem Block" at bounding box center [125, 319] width 130 height 24
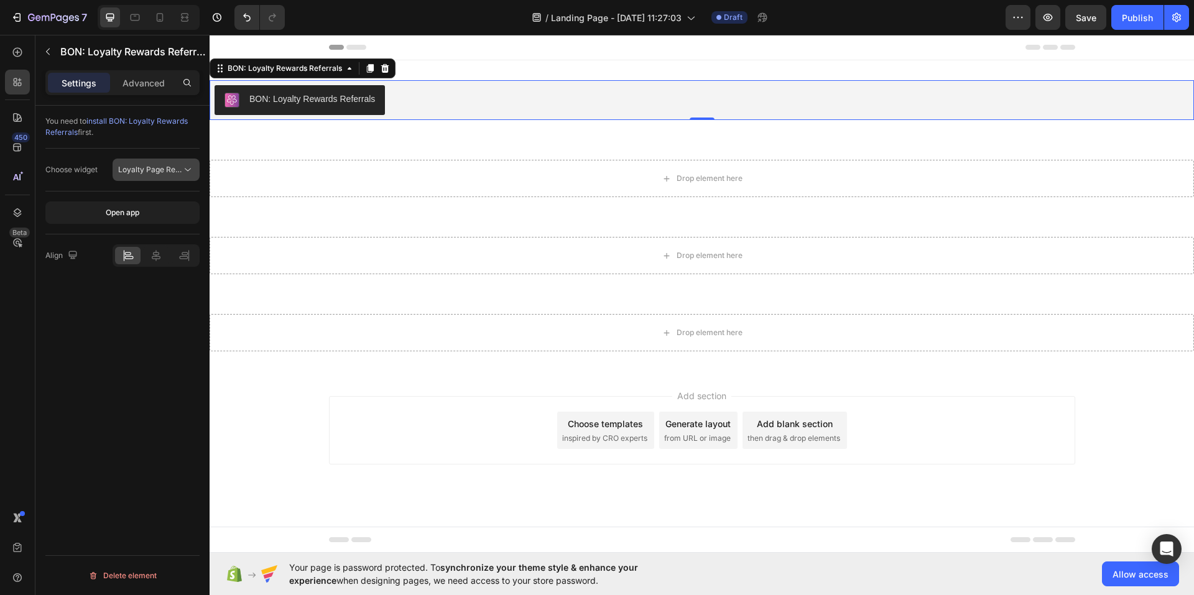
click at [147, 172] on span "Loyalty Page Redeem Block" at bounding box center [167, 169] width 99 height 9
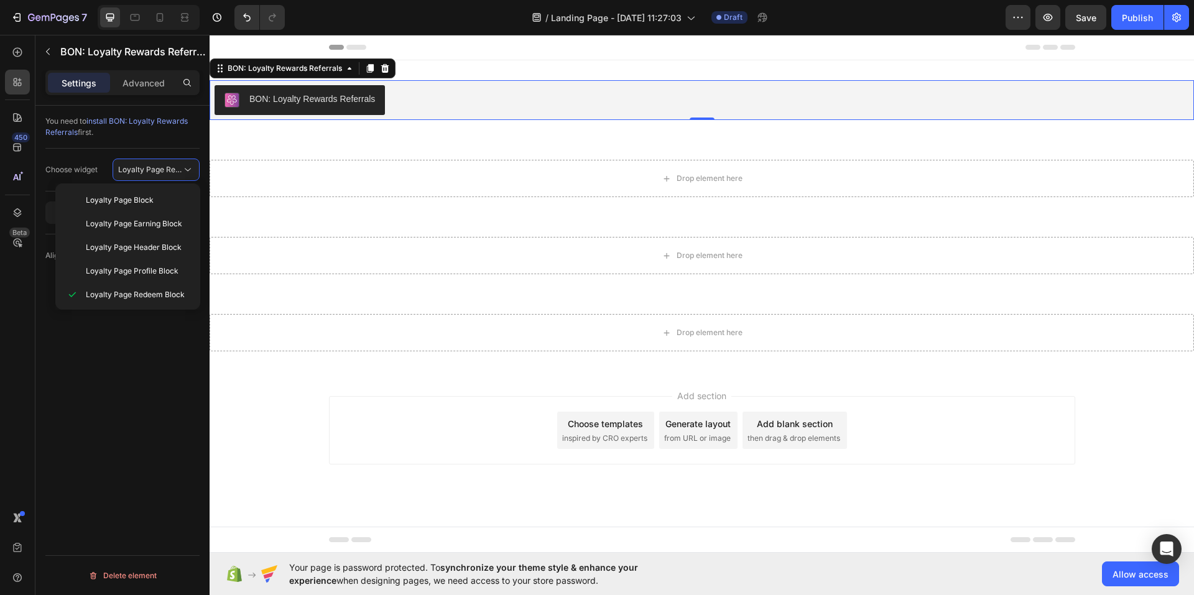
click at [148, 361] on div "You need to install BON: Loyalty Rewards Referrals first. Choose widget Loyalty…" at bounding box center [122, 368] width 174 height 525
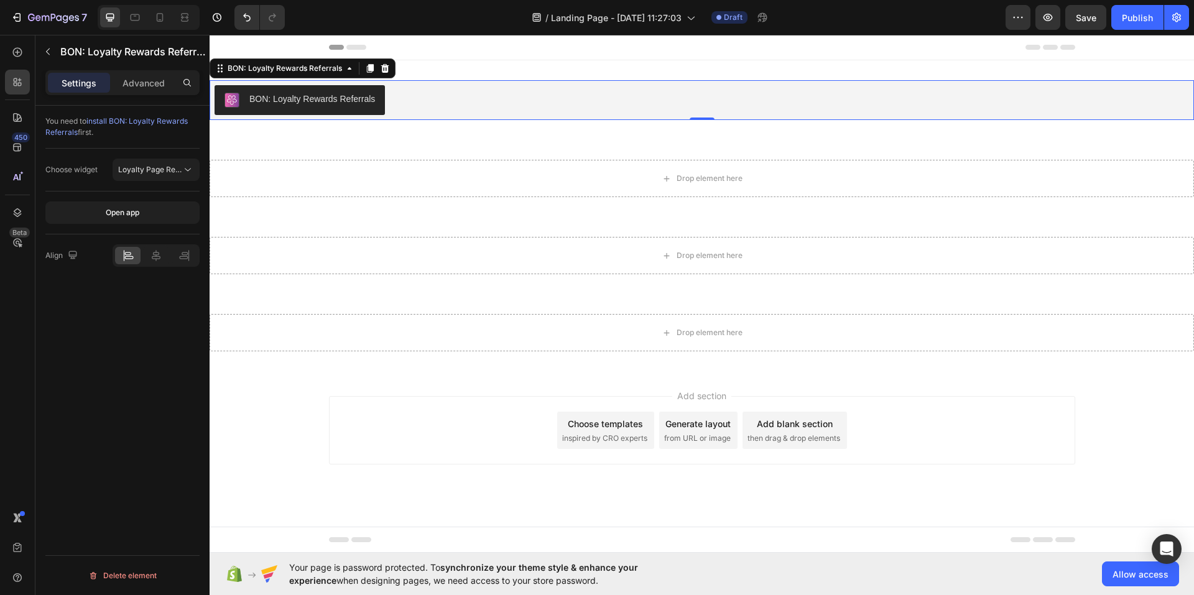
click at [141, 181] on div "Choose widget Loyalty Page Redeem Block" at bounding box center [122, 170] width 154 height 43
click at [141, 178] on button "Loyalty Page Redeem Block" at bounding box center [156, 170] width 87 height 22
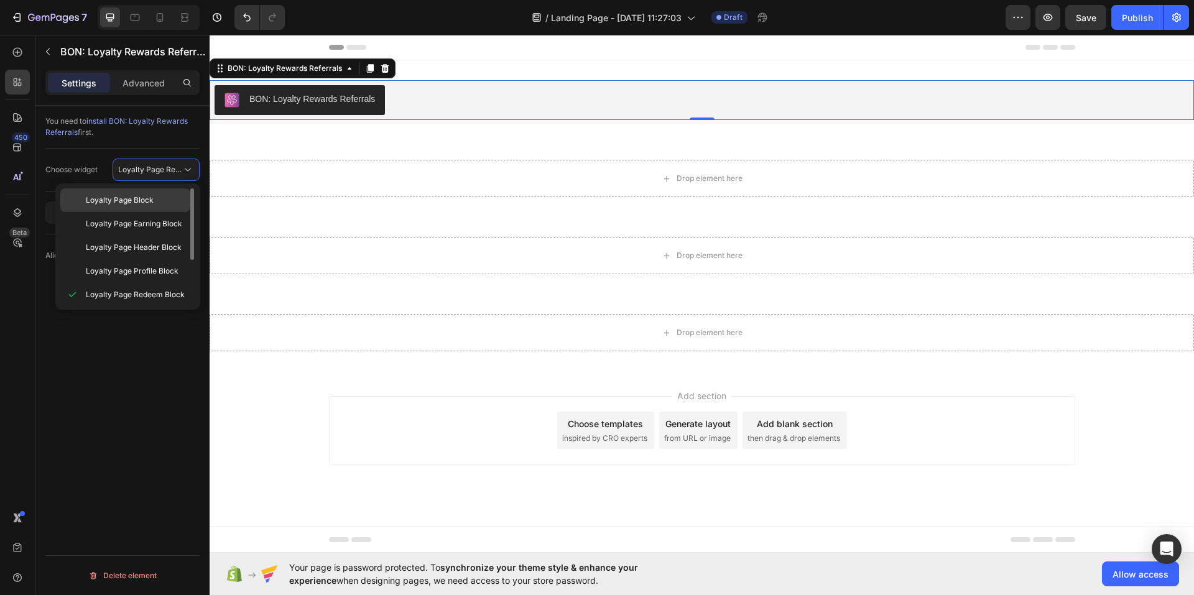
click at [141, 212] on div "Loyalty Page Block" at bounding box center [125, 224] width 130 height 24
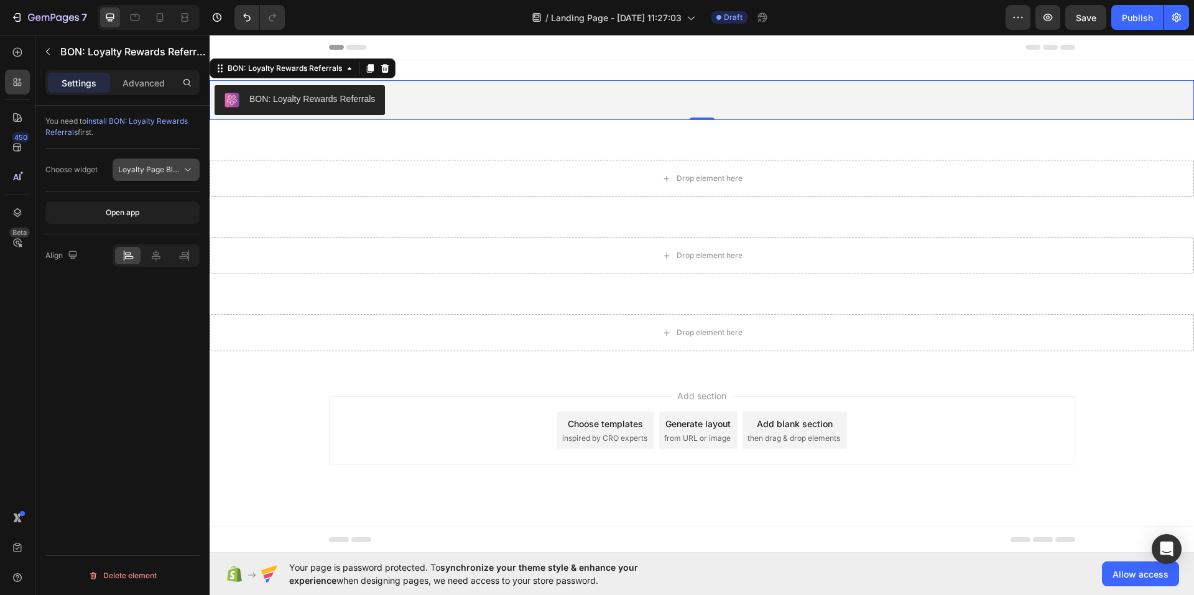
click at [147, 165] on span "Loyalty Page Block" at bounding box center [152, 169] width 68 height 9
click at [51, 48] on icon "button" at bounding box center [48, 52] width 10 height 10
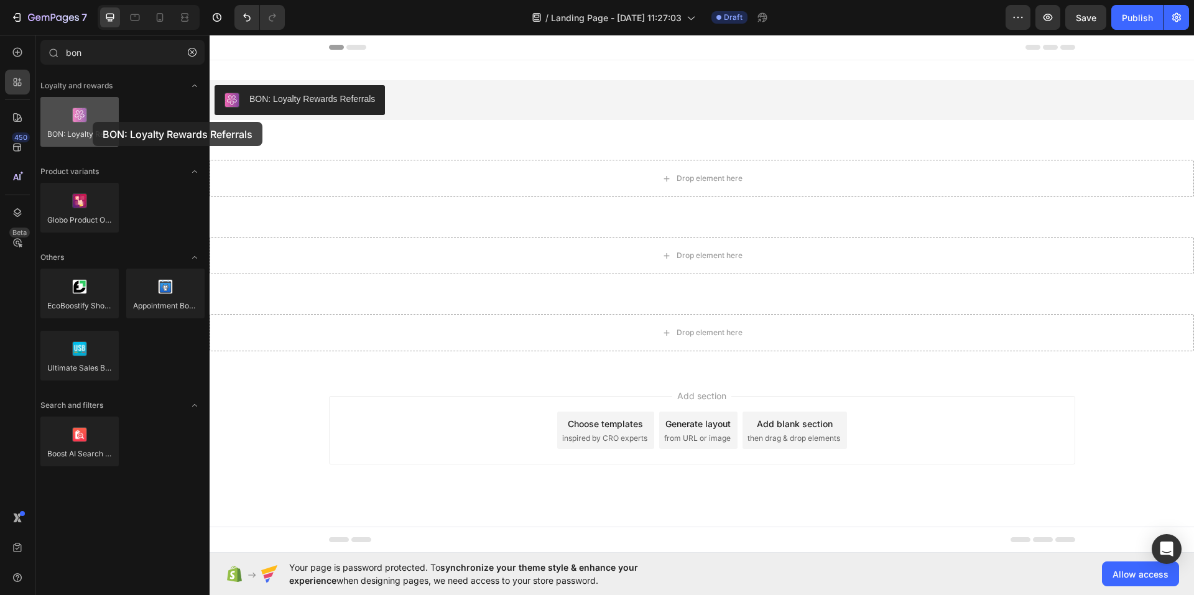
click at [93, 122] on div at bounding box center [79, 122] width 78 height 50
